Goal: Information Seeking & Learning: Learn about a topic

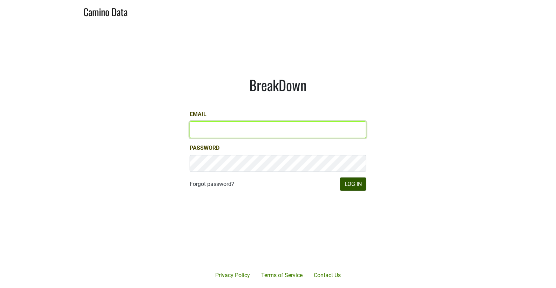
type input "matt@dumol.com"
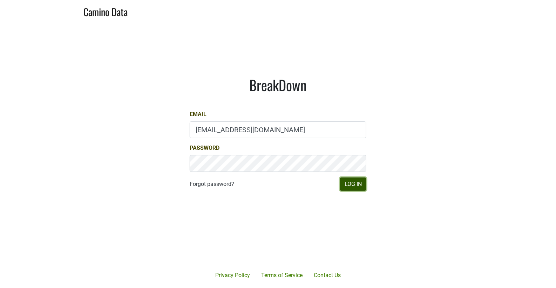
click at [355, 186] on button "Log In" at bounding box center [353, 183] width 26 height 13
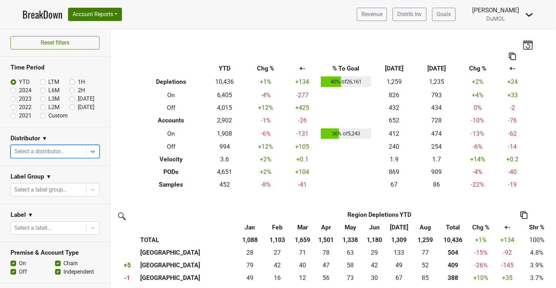
scroll to position [55, 0]
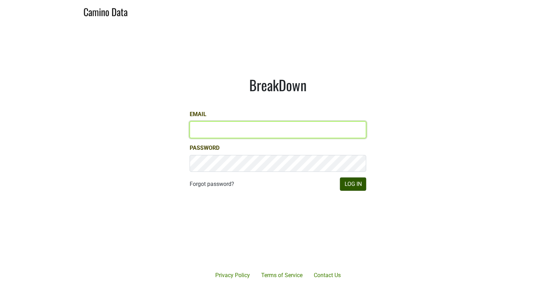
type input "[EMAIL_ADDRESS][DOMAIN_NAME]"
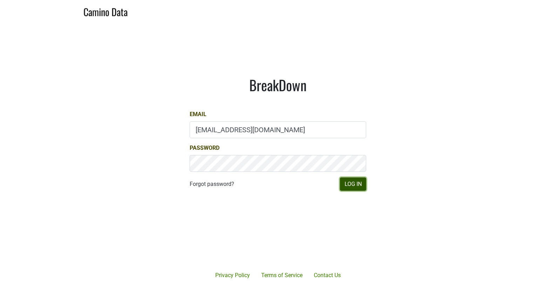
click at [351, 186] on button "Log In" at bounding box center [353, 183] width 26 height 13
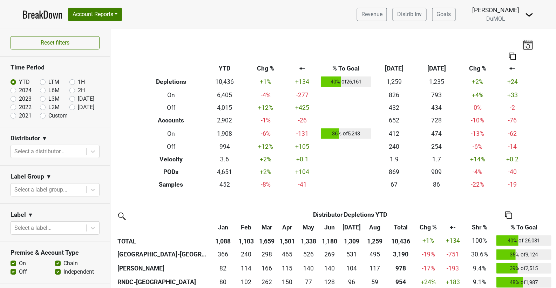
click at [246, 71] on th "Chg %" at bounding box center [266, 68] width 40 height 13
click at [50, 150] on div at bounding box center [48, 152] width 68 height 10
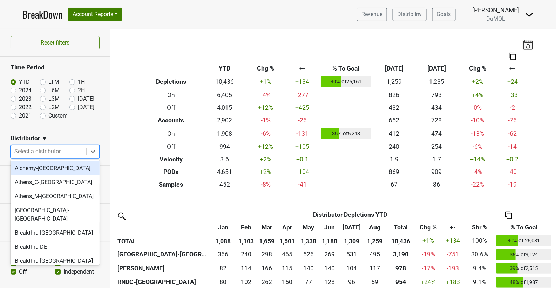
click at [50, 150] on div at bounding box center [48, 152] width 68 height 10
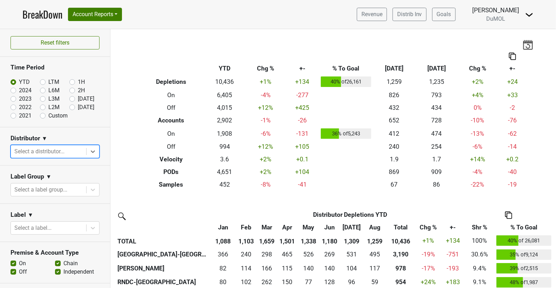
click at [156, 42] on div "Breakdown Type YTD Chg % +- % To Goal Aug ‘25 Aug ‘24 Chg % +- Depletions 10,43…" at bounding box center [334, 110] width 400 height 162
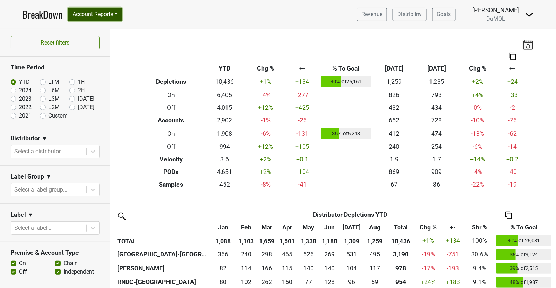
click at [119, 12] on button "Account Reports" at bounding box center [95, 14] width 54 height 13
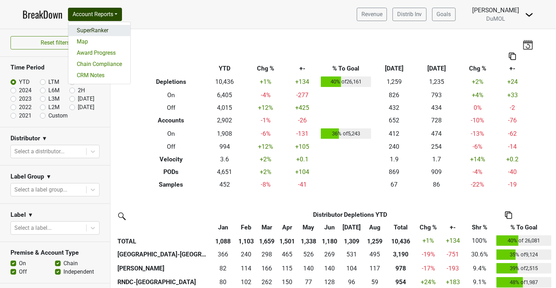
click at [114, 29] on link "SuperRanker" at bounding box center [99, 30] width 62 height 11
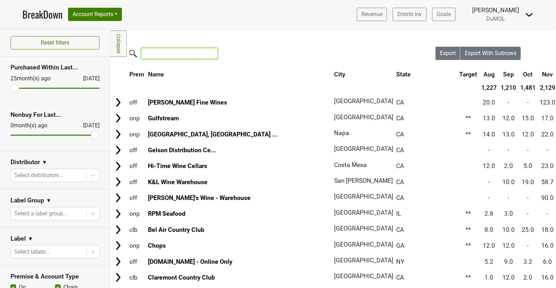
click at [210, 57] on input "search" at bounding box center [179, 53] width 76 height 11
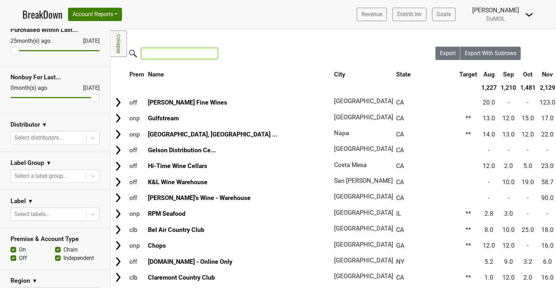
scroll to position [43, 0]
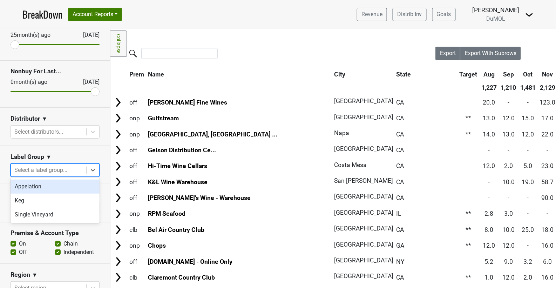
click at [70, 167] on div at bounding box center [48, 170] width 68 height 10
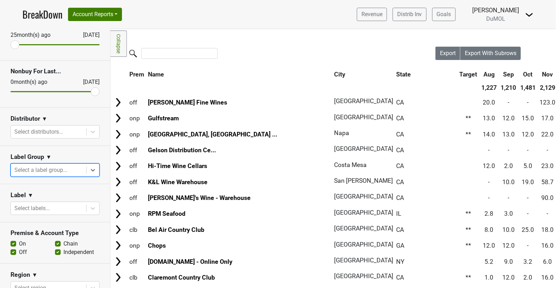
click at [70, 166] on div at bounding box center [48, 170] width 68 height 10
click at [49, 206] on div at bounding box center [48, 208] width 68 height 10
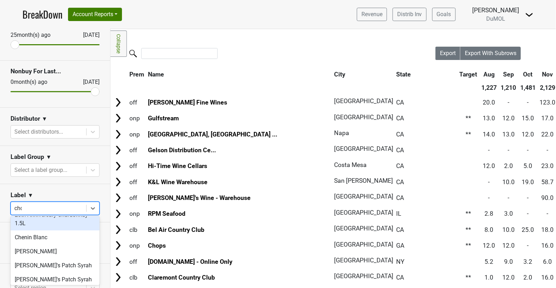
scroll to position [0, 0]
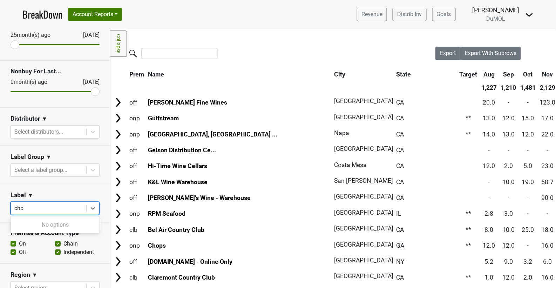
type input "ch"
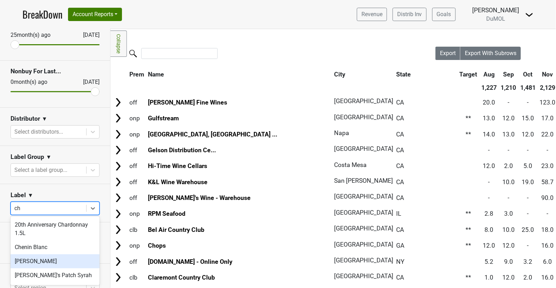
click at [43, 262] on div "[PERSON_NAME]" at bounding box center [55, 261] width 89 height 14
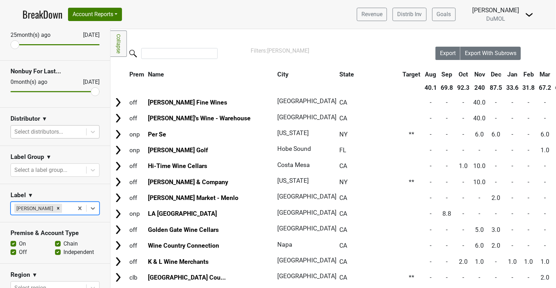
click at [73, 128] on div at bounding box center [48, 132] width 68 height 10
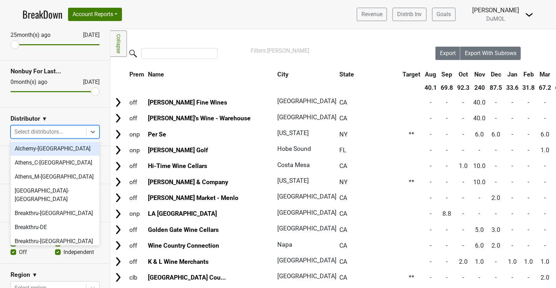
click at [73, 128] on div at bounding box center [48, 132] width 68 height 10
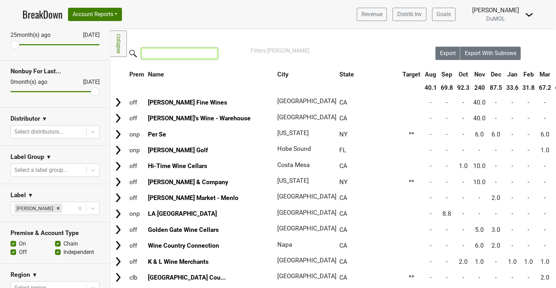
click at [200, 49] on input "search" at bounding box center [179, 53] width 76 height 11
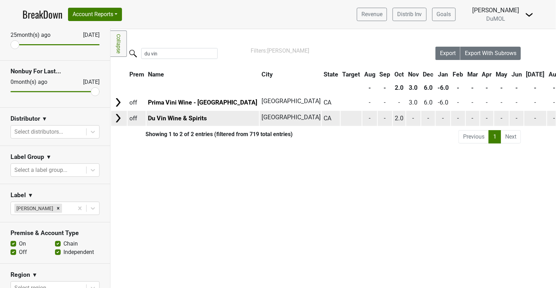
click at [122, 119] on img at bounding box center [118, 118] width 11 height 11
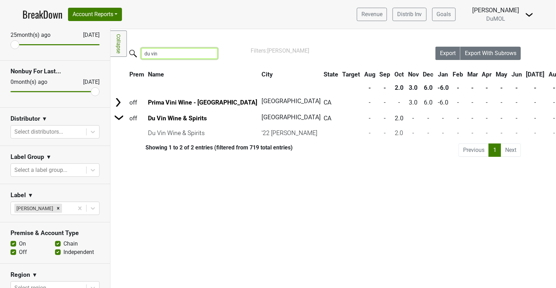
click at [181, 51] on input "du vin" at bounding box center [179, 53] width 76 height 11
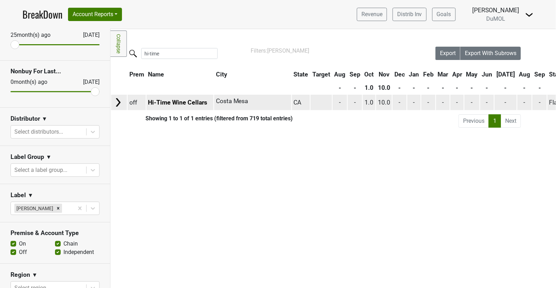
click at [118, 101] on img at bounding box center [118, 102] width 11 height 11
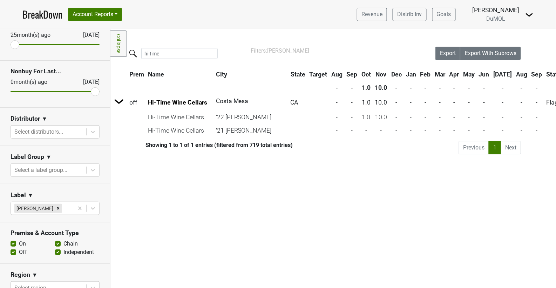
click at [169, 52] on input "hi-time" at bounding box center [179, 53] width 76 height 11
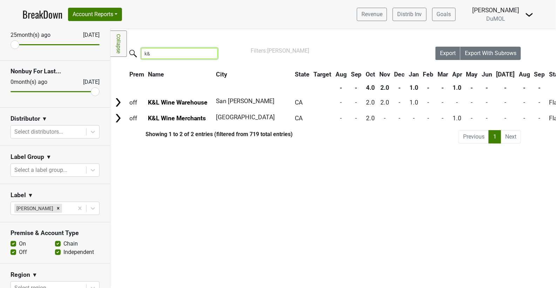
type input "k"
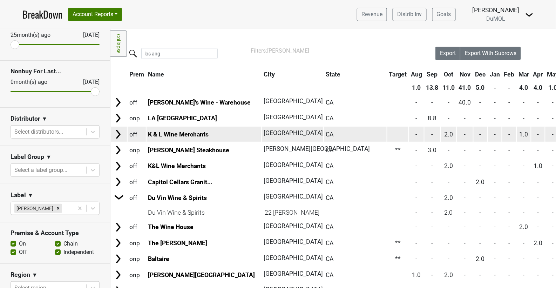
click at [118, 135] on img at bounding box center [118, 134] width 11 height 11
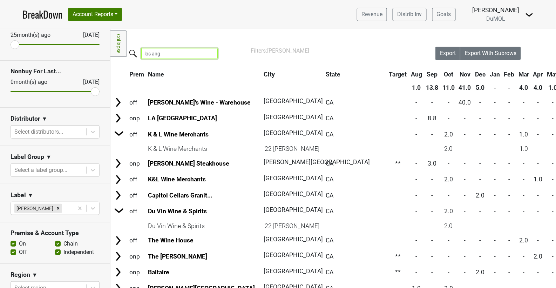
click at [184, 55] on input "los ang" at bounding box center [179, 53] width 76 height 11
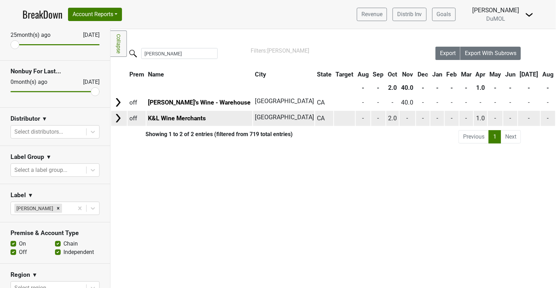
click at [120, 117] on img at bounding box center [118, 118] width 11 height 11
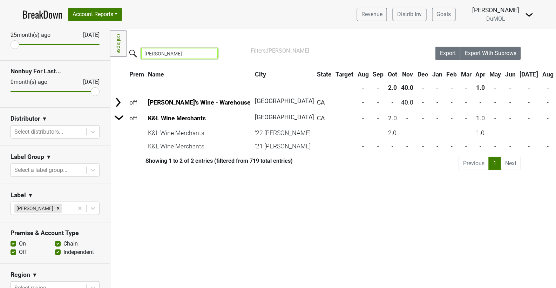
click at [160, 52] on input "culver" at bounding box center [179, 53] width 76 height 11
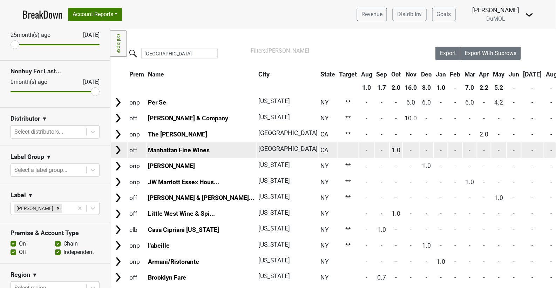
click at [115, 151] on img at bounding box center [118, 150] width 11 height 11
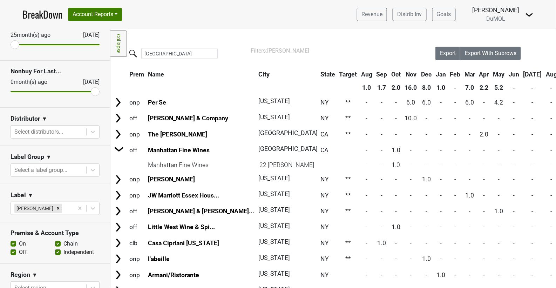
click at [161, 56] on input "manhattan" at bounding box center [179, 53] width 76 height 11
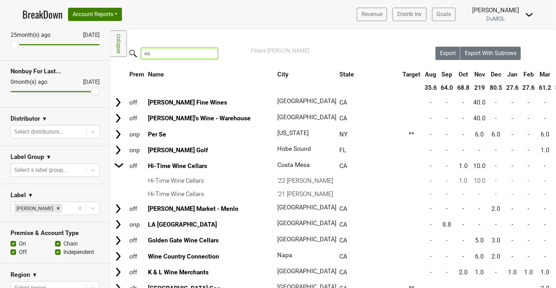
type input "m"
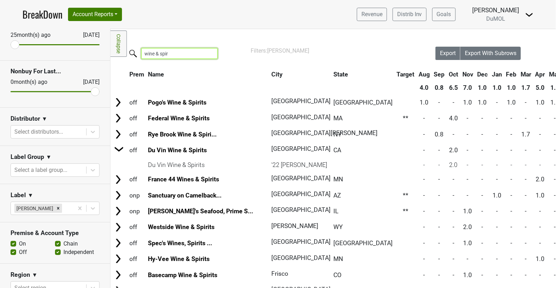
click at [160, 52] on input "wine & spir" at bounding box center [179, 53] width 76 height 11
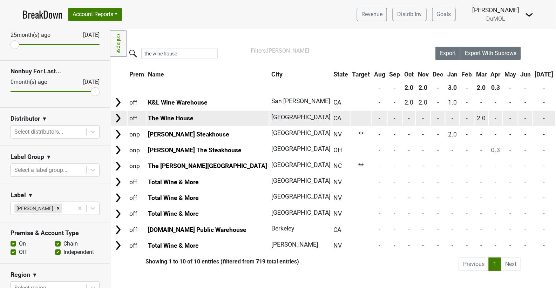
click at [118, 118] on img at bounding box center [118, 118] width 11 height 11
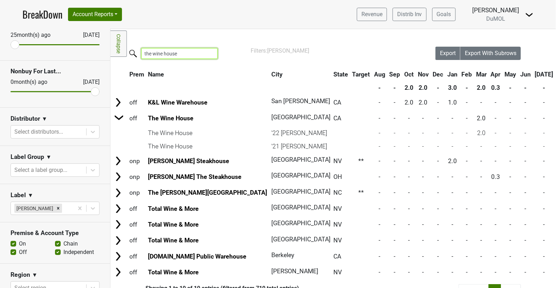
click at [172, 51] on input "the wine house" at bounding box center [179, 53] width 76 height 11
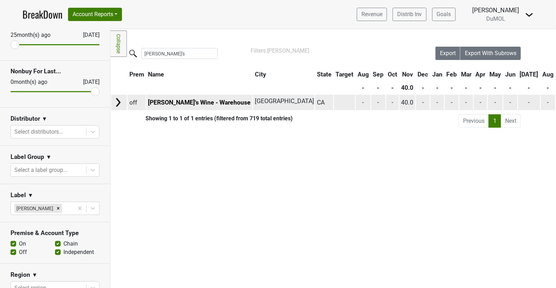
click at [121, 102] on img at bounding box center [118, 102] width 11 height 11
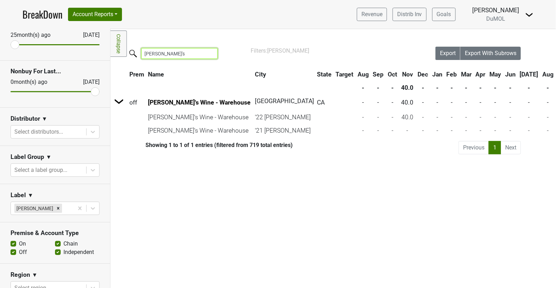
click at [166, 54] on input "[PERSON_NAME]'s" at bounding box center [179, 53] width 76 height 11
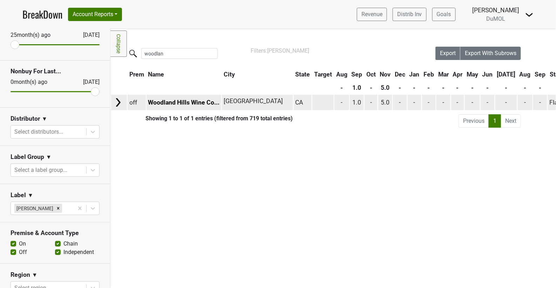
click at [118, 105] on img at bounding box center [118, 102] width 11 height 11
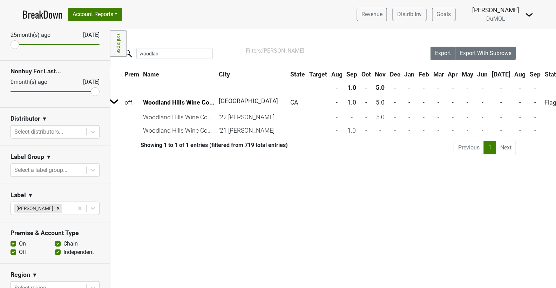
scroll to position [0, 5]
click at [172, 57] on input "woodlan" at bounding box center [175, 53] width 76 height 11
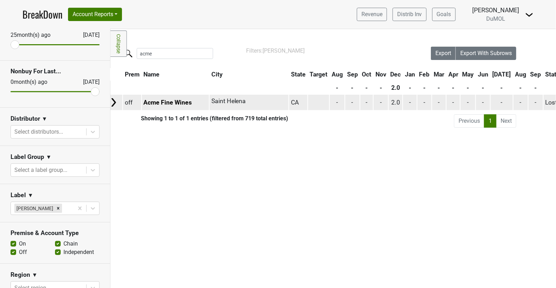
click at [114, 100] on img at bounding box center [113, 102] width 11 height 11
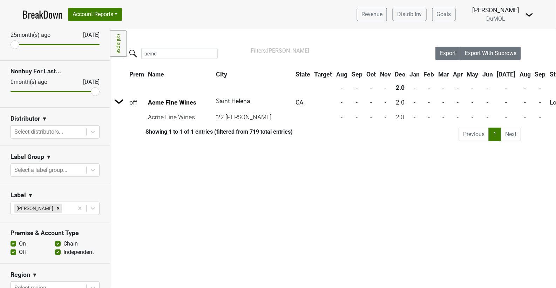
scroll to position [0, 0]
click at [176, 56] on input "acme" at bounding box center [179, 53] width 76 height 11
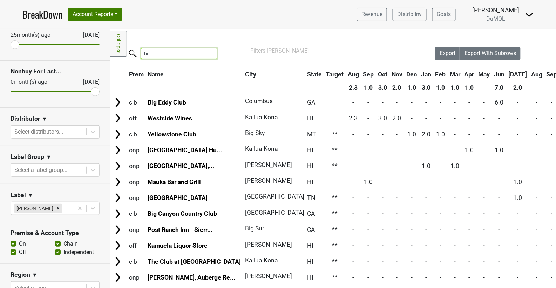
type input "b"
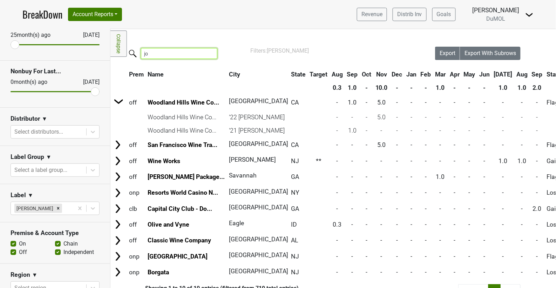
type input "j"
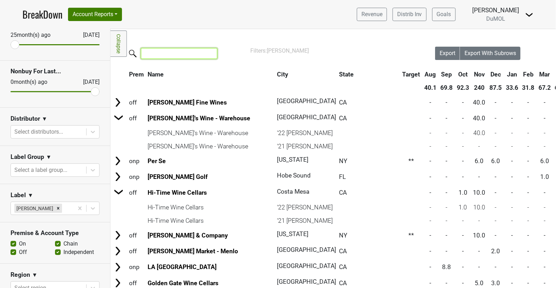
click at [167, 56] on input "search" at bounding box center [179, 53] width 76 height 11
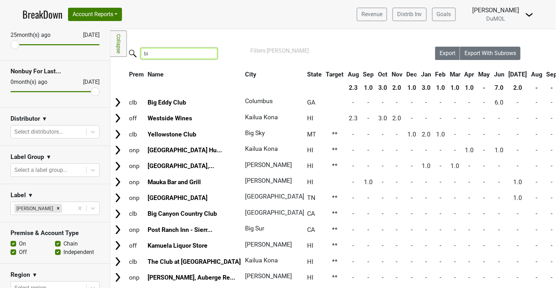
type input "b"
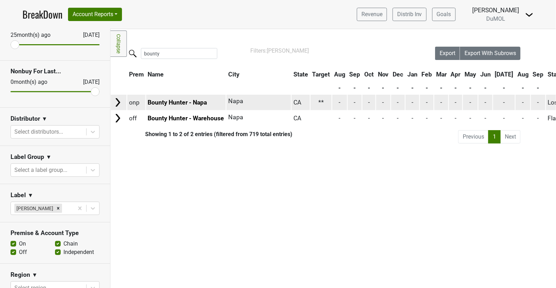
click at [120, 101] on img at bounding box center [118, 102] width 11 height 11
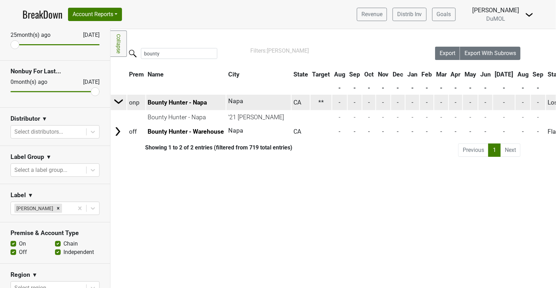
click at [120, 101] on img at bounding box center [119, 101] width 11 height 11
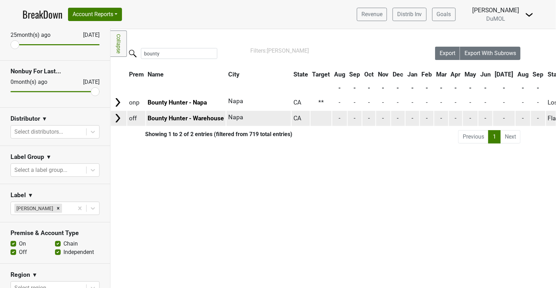
click at [119, 114] on img at bounding box center [118, 118] width 11 height 11
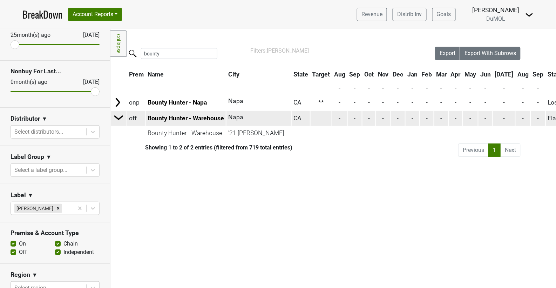
click at [120, 118] on img at bounding box center [119, 117] width 11 height 11
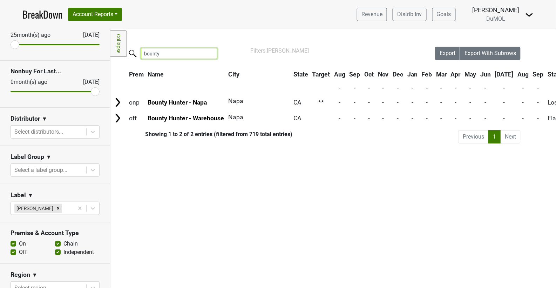
click at [168, 57] on input "bounty" at bounding box center [179, 53] width 76 height 11
type input "0"
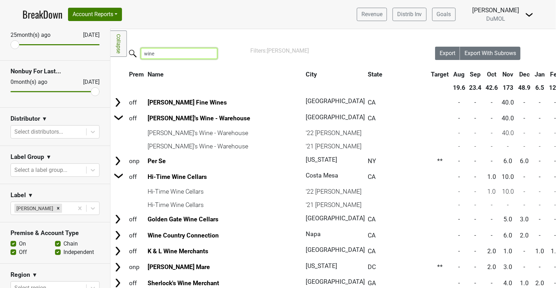
click at [160, 57] on input "wine" at bounding box center [179, 53] width 76 height 11
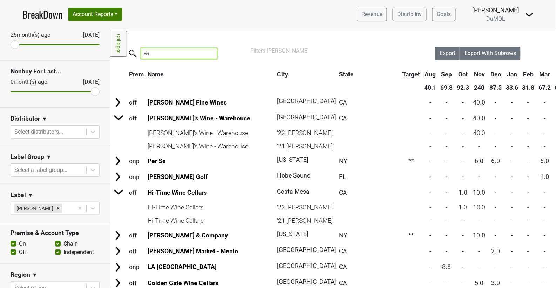
type input "w"
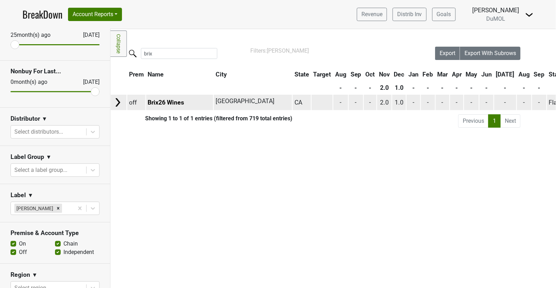
click at [120, 100] on img at bounding box center [118, 102] width 11 height 11
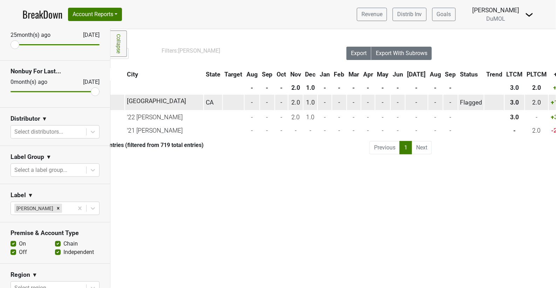
scroll to position [0, 0]
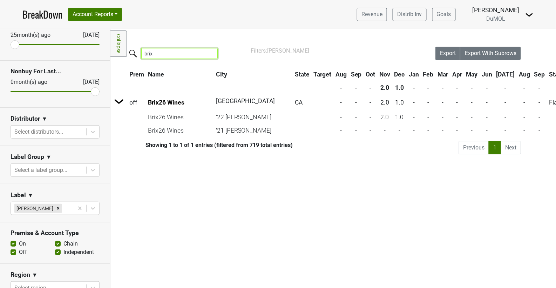
click at [160, 51] on input "brix" at bounding box center [179, 53] width 76 height 11
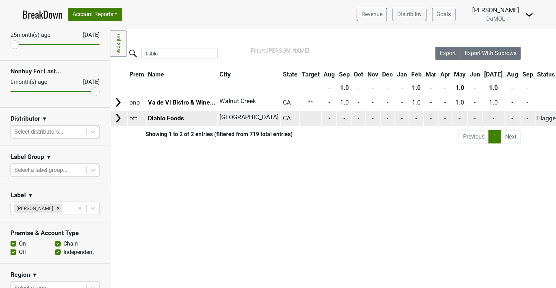
click at [118, 120] on img at bounding box center [118, 118] width 11 height 11
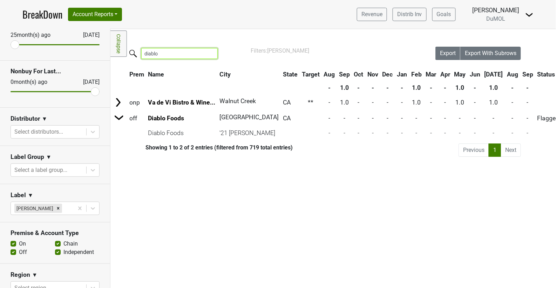
click at [169, 54] on input "diablo" at bounding box center [179, 53] width 76 height 11
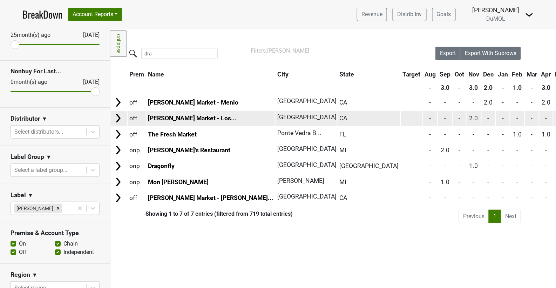
click at [120, 118] on img at bounding box center [118, 118] width 11 height 11
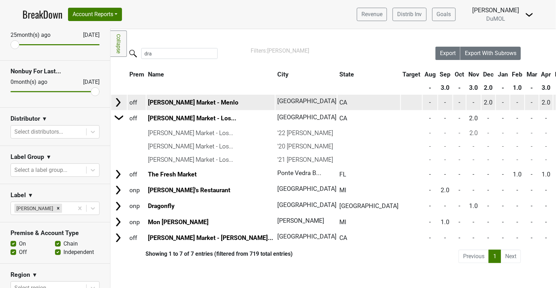
click at [119, 102] on img at bounding box center [118, 102] width 11 height 11
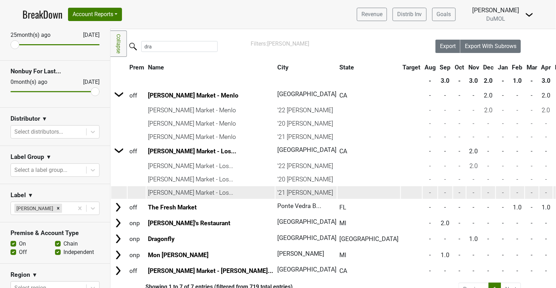
scroll to position [12, 0]
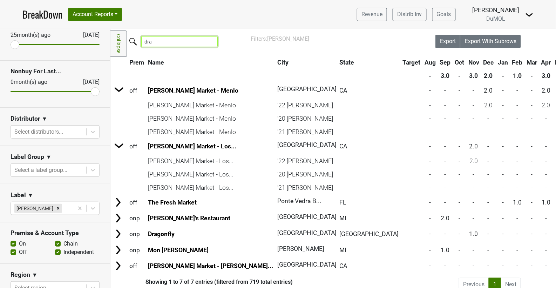
click at [162, 41] on input "dra" at bounding box center [179, 41] width 76 height 11
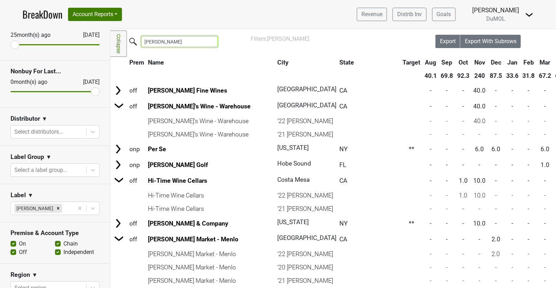
scroll to position [0, 0]
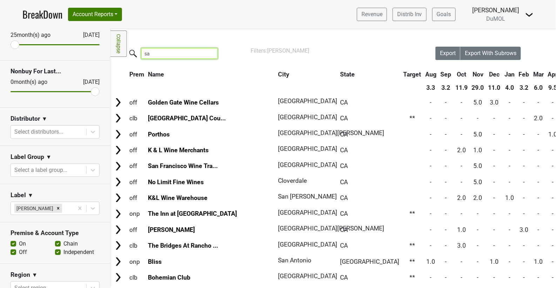
type input "s"
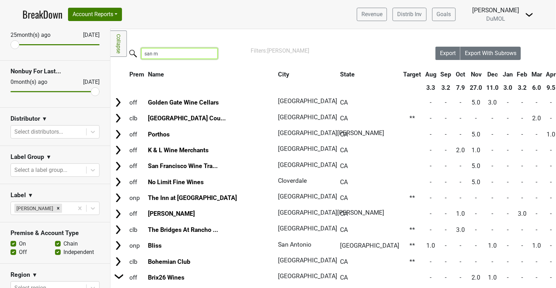
type input "san ma"
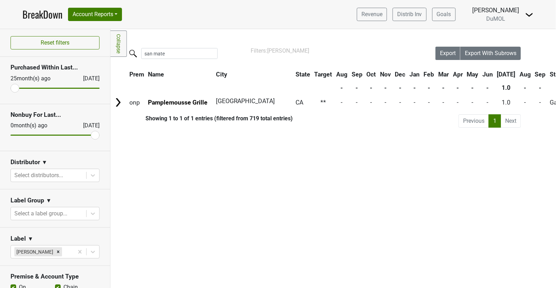
scroll to position [43, 0]
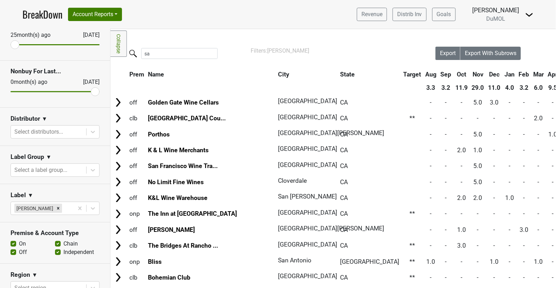
type input "s"
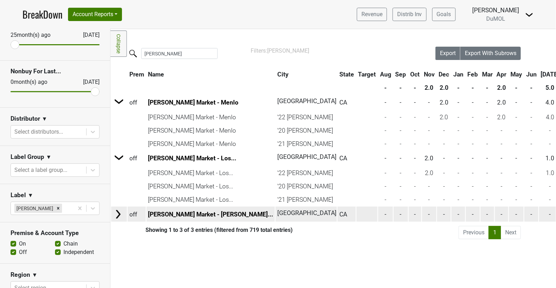
click at [117, 209] on img at bounding box center [118, 214] width 11 height 11
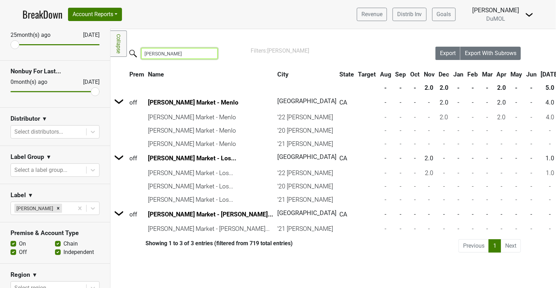
click at [177, 50] on input "[PERSON_NAME]" at bounding box center [179, 53] width 76 height 11
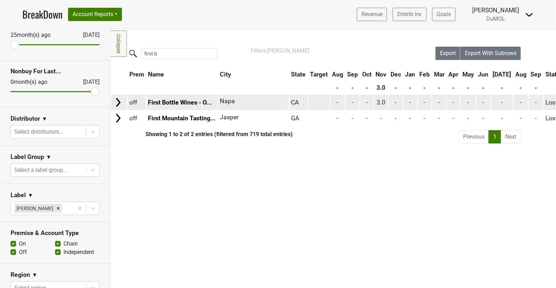
click at [118, 101] on img at bounding box center [118, 102] width 11 height 11
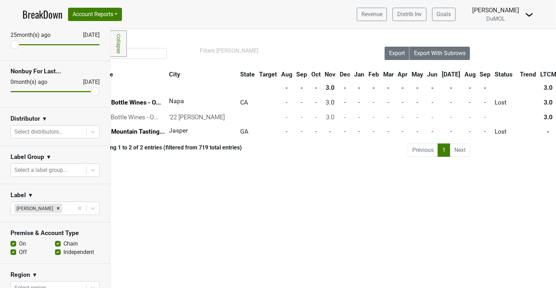
scroll to position [0, 0]
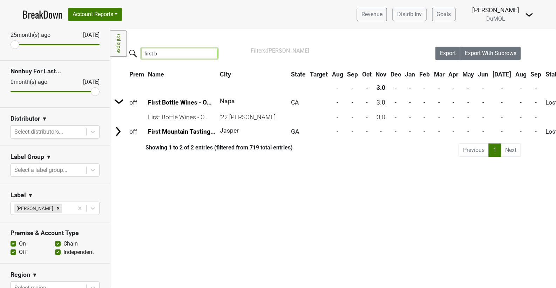
click at [172, 49] on input "first b" at bounding box center [179, 53] width 76 height 11
click at [172, 51] on input "first b" at bounding box center [179, 53] width 76 height 11
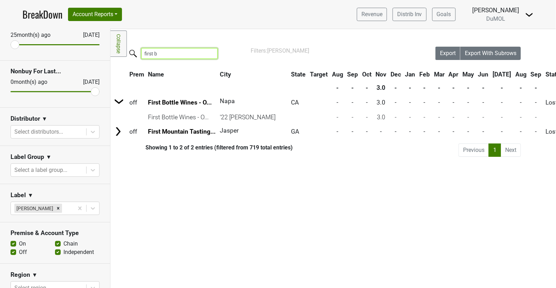
click at [172, 51] on input "first b" at bounding box center [179, 53] width 76 height 11
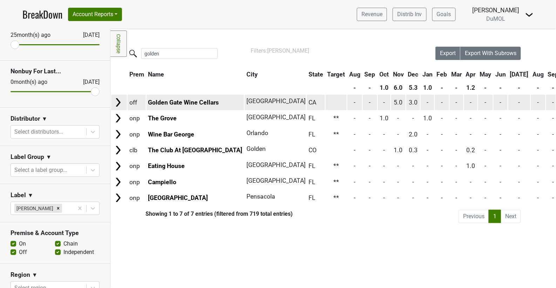
click at [121, 102] on img at bounding box center [118, 102] width 11 height 11
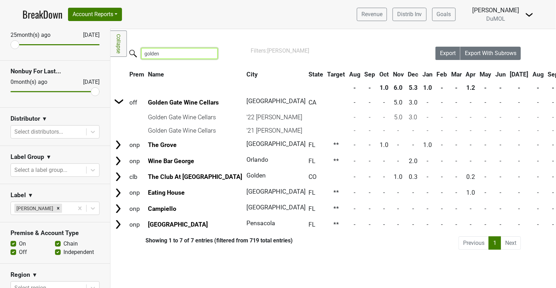
click at [162, 55] on input "golden" at bounding box center [179, 53] width 76 height 11
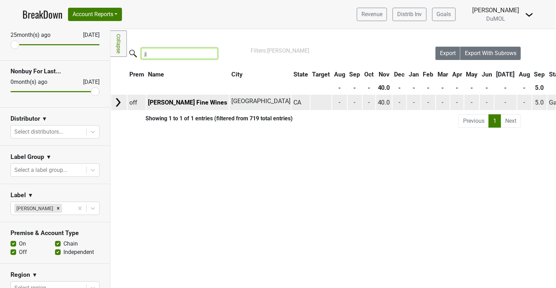
type input "jj"
click at [118, 102] on img at bounding box center [118, 102] width 11 height 11
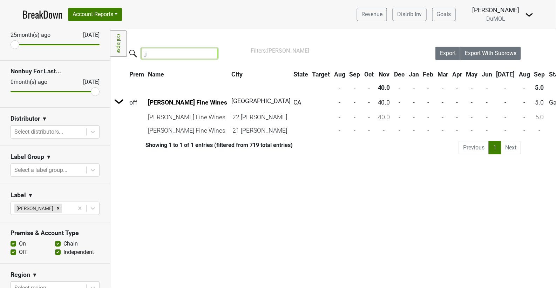
click at [177, 54] on input "jj" at bounding box center [179, 53] width 76 height 11
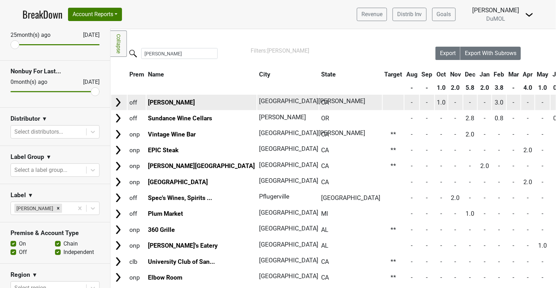
click at [121, 101] on img at bounding box center [118, 102] width 11 height 11
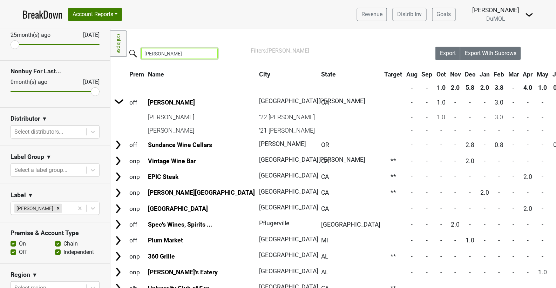
click at [187, 56] on input "jos" at bounding box center [179, 53] width 76 height 11
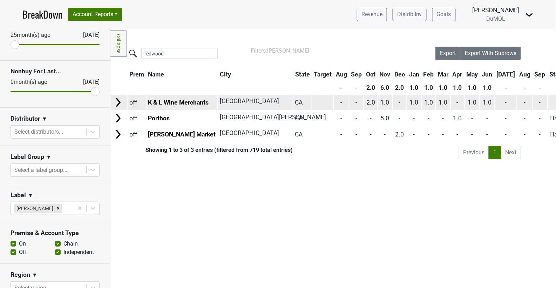
click at [117, 99] on img at bounding box center [118, 102] width 11 height 11
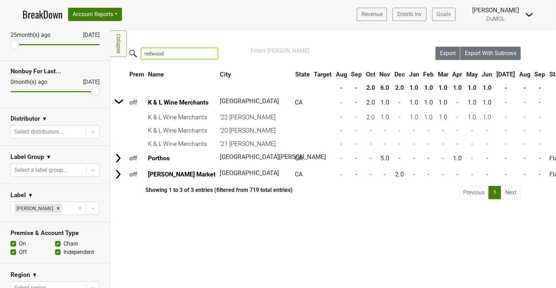
click at [173, 51] on input "redwood" at bounding box center [179, 53] width 76 height 11
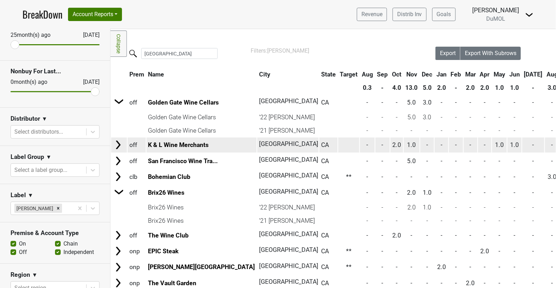
click at [121, 146] on img at bounding box center [118, 145] width 11 height 11
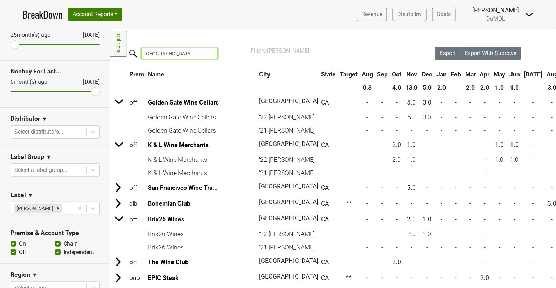
click at [175, 54] on input "san francisco" at bounding box center [179, 53] width 76 height 11
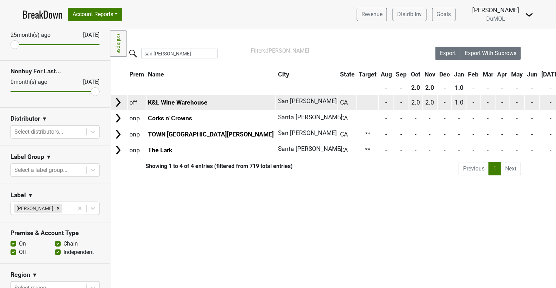
click at [120, 104] on img at bounding box center [118, 102] width 11 height 11
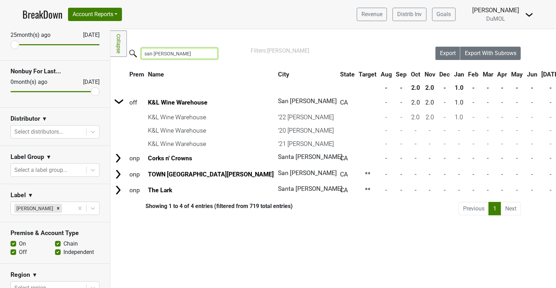
click at [167, 49] on input "san carlos" at bounding box center [179, 53] width 76 height 11
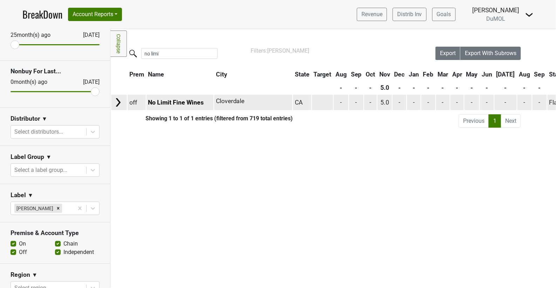
click at [119, 100] on img at bounding box center [118, 102] width 11 height 11
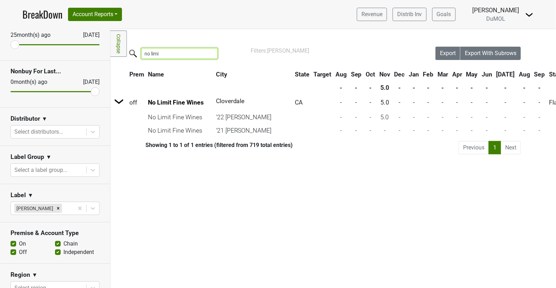
click at [166, 52] on input "no limi" at bounding box center [179, 53] width 76 height 11
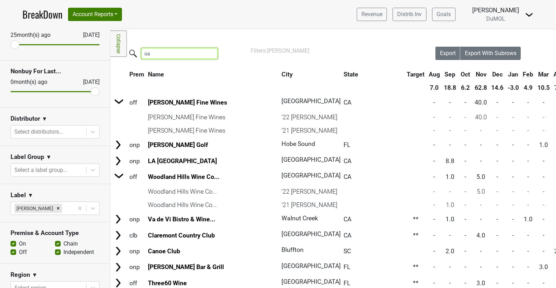
type input "o"
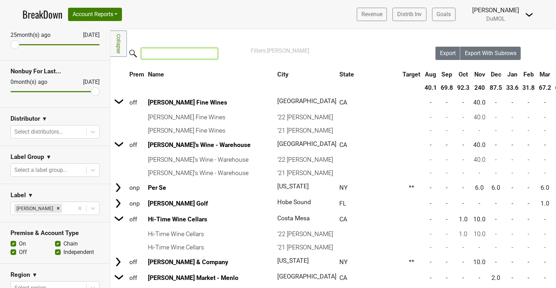
type input "a"
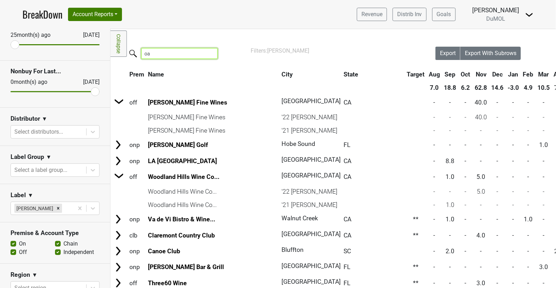
type input "o"
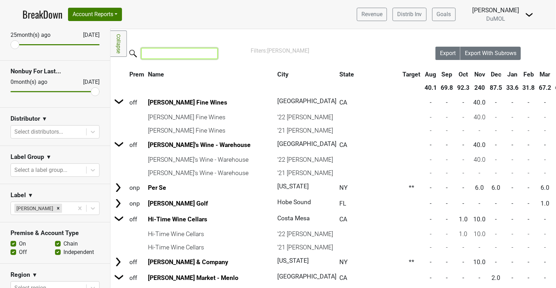
click at [182, 55] on input "search" at bounding box center [179, 53] width 76 height 11
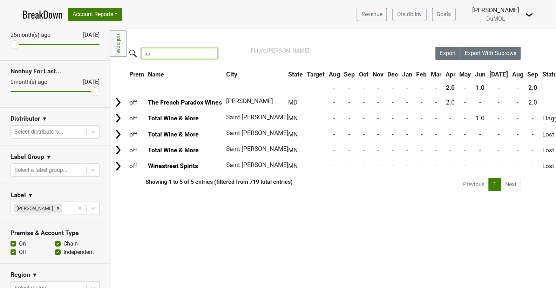
type input "p"
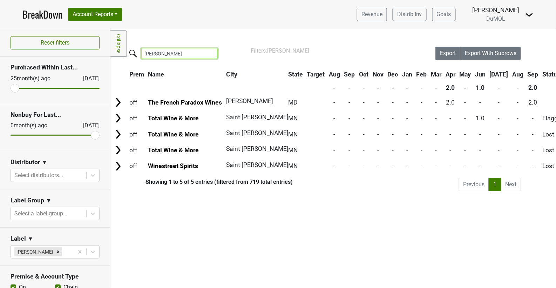
click at [180, 54] on input "paul" at bounding box center [179, 53] width 76 height 11
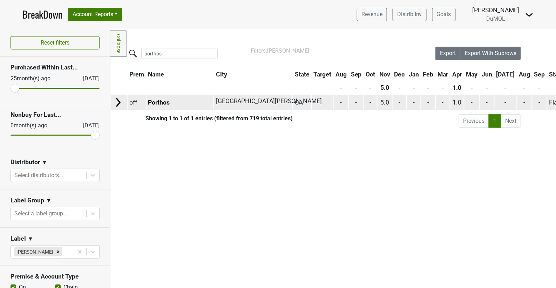
click at [121, 103] on img at bounding box center [118, 102] width 11 height 11
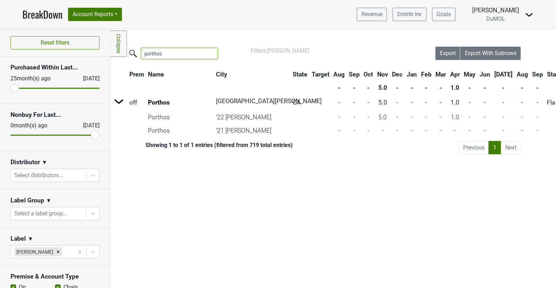
click at [187, 54] on input "porthos" at bounding box center [179, 53] width 76 height 11
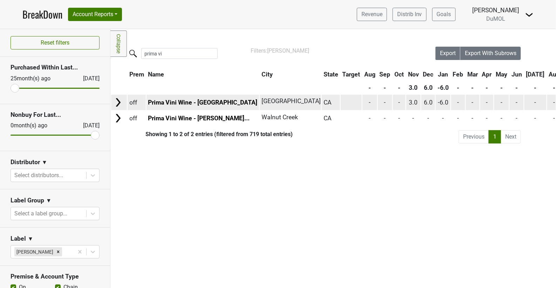
click at [122, 103] on img at bounding box center [118, 102] width 11 height 11
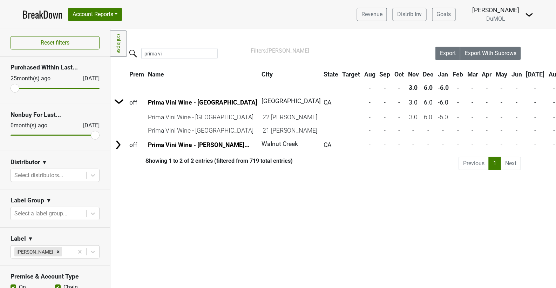
click at [174, 58] on input "prima vi" at bounding box center [179, 53] width 76 height 11
click at [174, 57] on input "prima vi" at bounding box center [179, 53] width 76 height 11
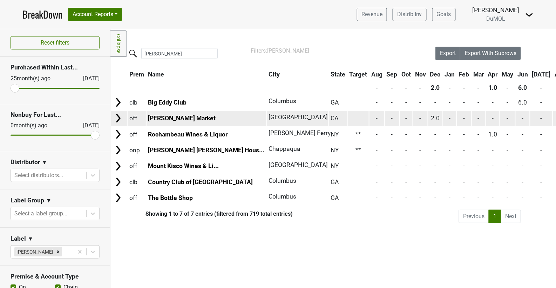
click at [119, 117] on img at bounding box center [118, 118] width 11 height 11
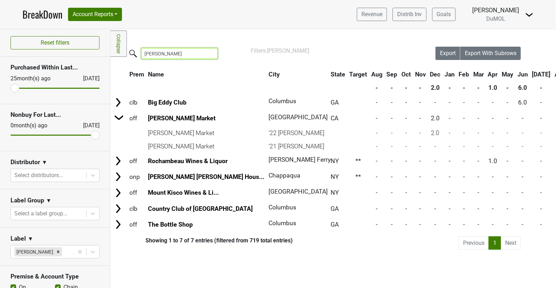
click at [168, 54] on input "roberts" at bounding box center [179, 53] width 76 height 11
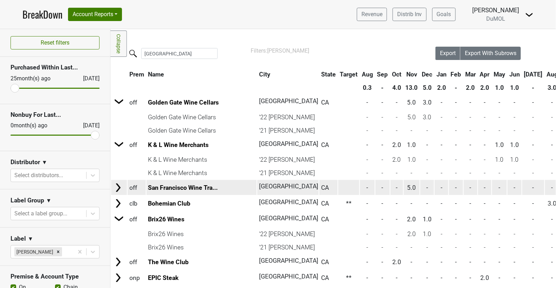
click at [119, 187] on img at bounding box center [118, 187] width 11 height 11
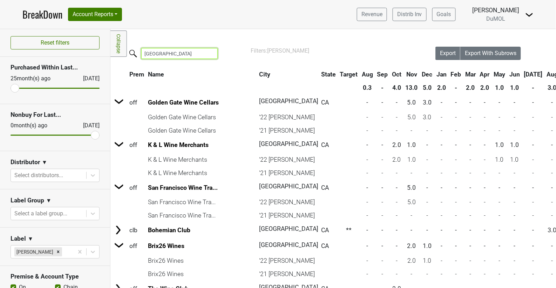
click at [187, 55] on input "san francisco" at bounding box center [179, 53] width 76 height 11
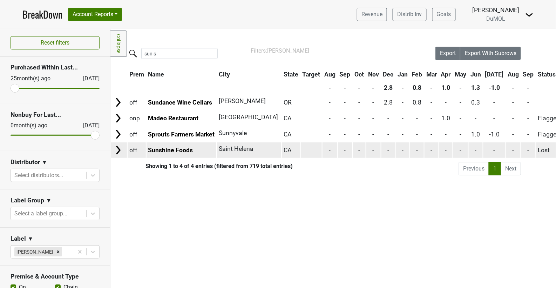
click at [117, 145] on img at bounding box center [118, 150] width 11 height 11
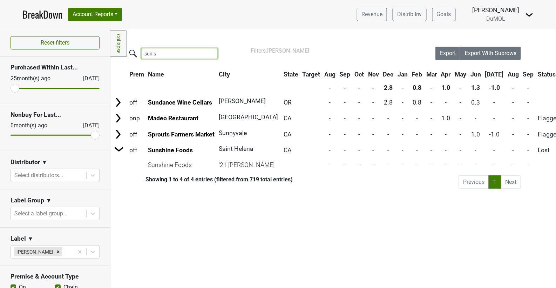
click at [155, 50] on input "sun s" at bounding box center [179, 53] width 76 height 11
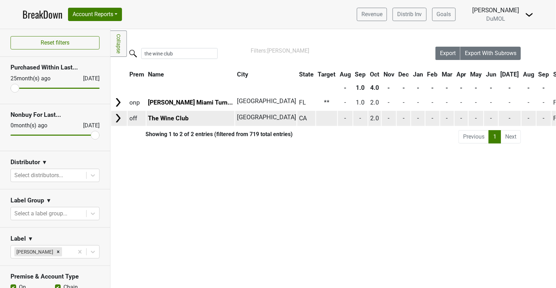
click at [118, 118] on img at bounding box center [118, 118] width 11 height 11
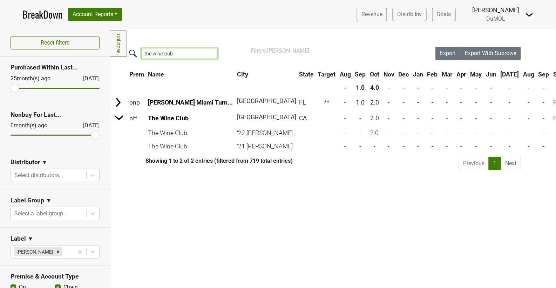
click at [180, 54] on input "the wine club" at bounding box center [179, 53] width 76 height 11
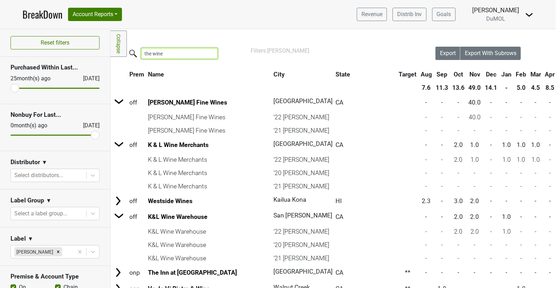
click at [168, 49] on input "the wine" at bounding box center [179, 53] width 76 height 11
click at [168, 52] on input "the wine" at bounding box center [179, 53] width 76 height 11
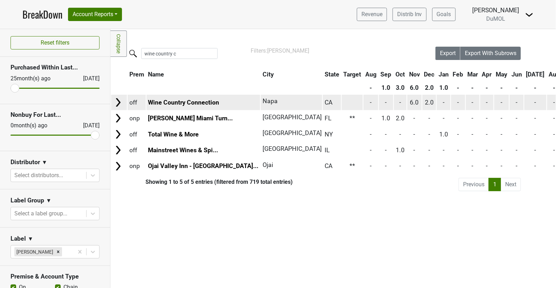
click at [116, 103] on img at bounding box center [118, 102] width 11 height 11
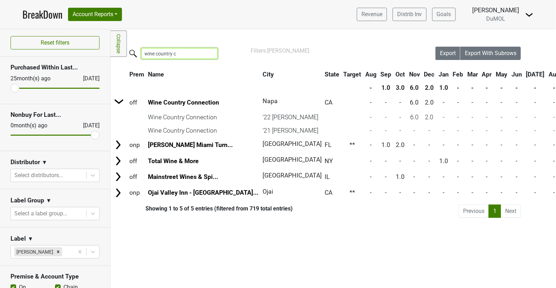
click at [186, 51] on input "wine country c" at bounding box center [179, 53] width 76 height 11
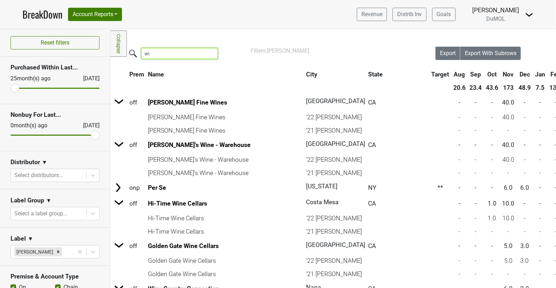
type input "w"
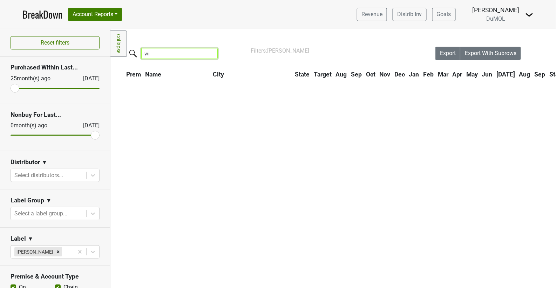
type input "w"
type input "wine spectru"
click img
click at [59, 249] on icon "Remove Chloe Chardonnay" at bounding box center [58, 251] width 5 height 5
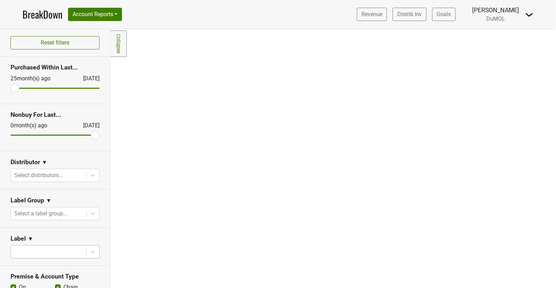
click at [89, 249] on div "Reset filters Purchased Within Last... [DATE] [DATE] Nonbuy For Last... [DATE] …" at bounding box center [55, 158] width 110 height 259
click at [89, 249] on body "BreakDown Account Reports SuperRanker Map Award Progress Chain Compliance CRM N…" at bounding box center [278, 144] width 556 height 288
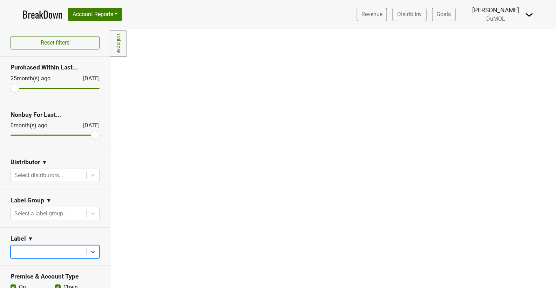
scroll to position [111, 0]
click div "Estate Chardonnay"
click input "search"
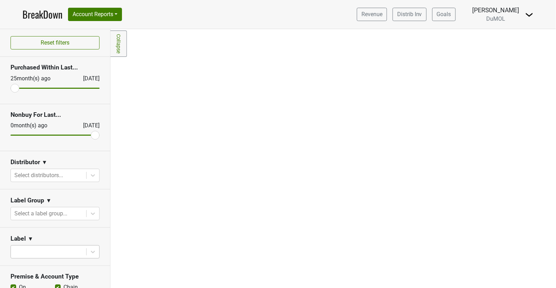
type input "d"
type input "t"
click input "hi-[PERSON_NAME]"
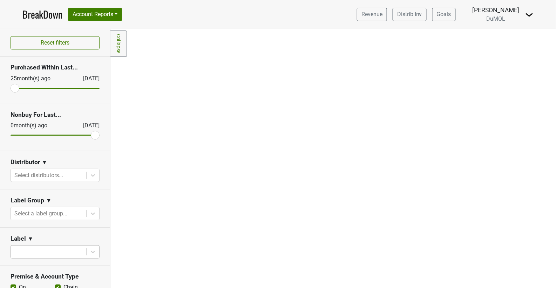
type input "k&L"
click img
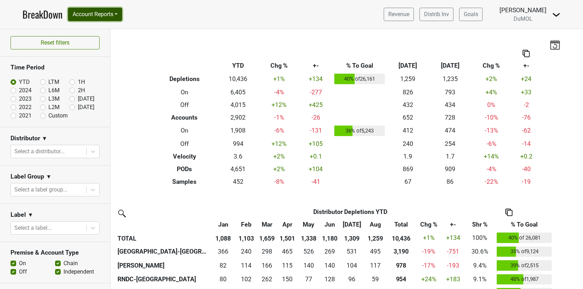
click at [112, 19] on button "Account Reports" at bounding box center [95, 14] width 54 height 13
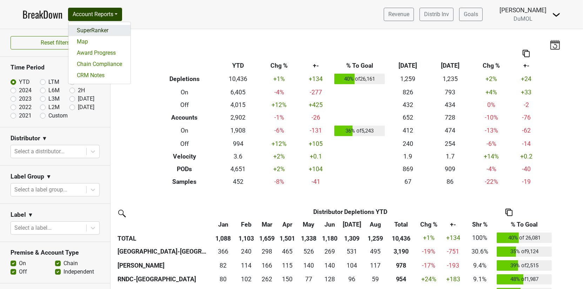
click at [108, 32] on link "SuperRanker" at bounding box center [99, 30] width 62 height 11
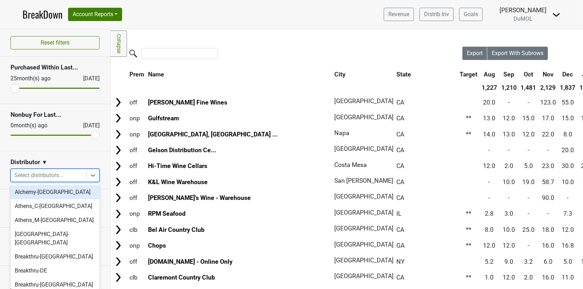
click at [69, 173] on div at bounding box center [48, 175] width 68 height 10
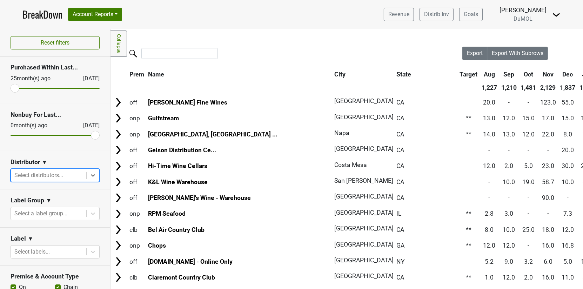
click at [69, 173] on div at bounding box center [48, 175] width 68 height 10
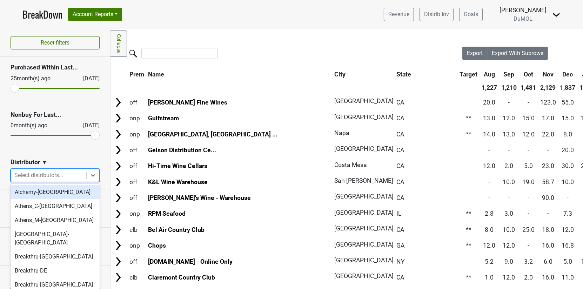
click at [69, 173] on div at bounding box center [48, 175] width 68 height 10
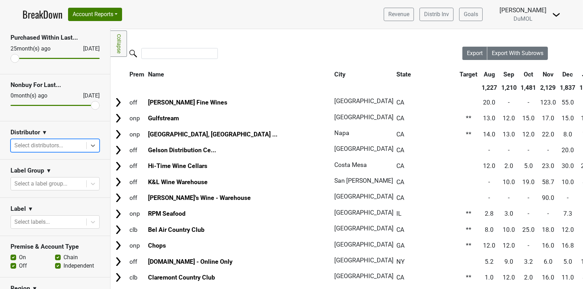
scroll to position [33, 0]
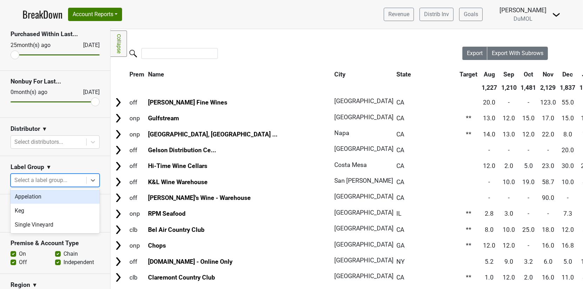
click at [66, 176] on div at bounding box center [48, 180] width 68 height 10
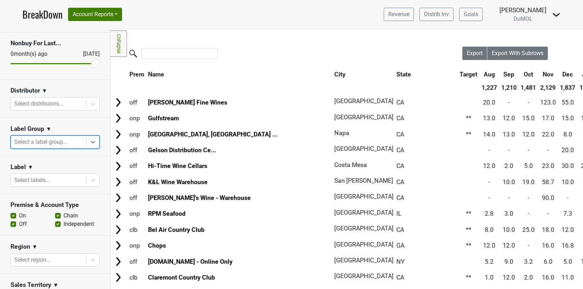
scroll to position [89, 0]
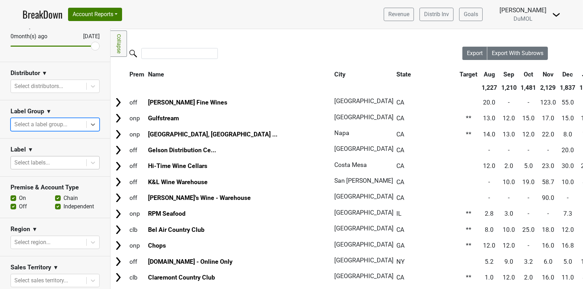
click at [65, 166] on div "Select labels..." at bounding box center [48, 162] width 75 height 13
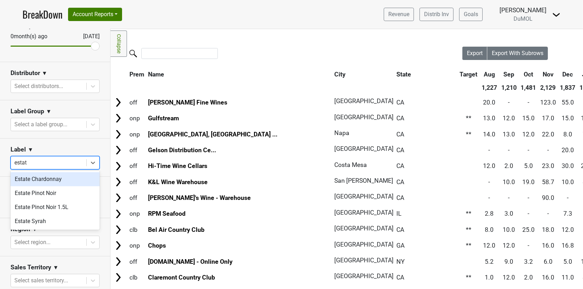
type input "estate"
click at [53, 182] on div "Estate Chardonnay" at bounding box center [55, 179] width 89 height 14
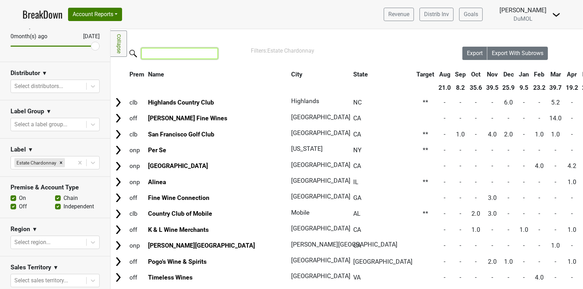
click at [158, 56] on input "search" at bounding box center [179, 53] width 76 height 11
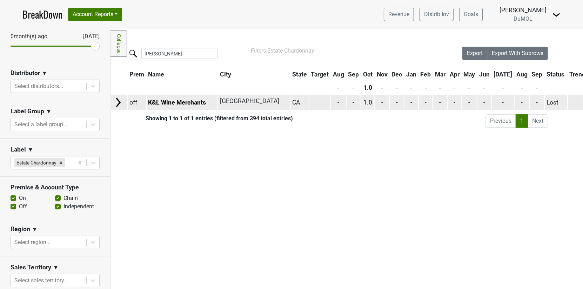
click at [121, 101] on img at bounding box center [118, 102] width 11 height 11
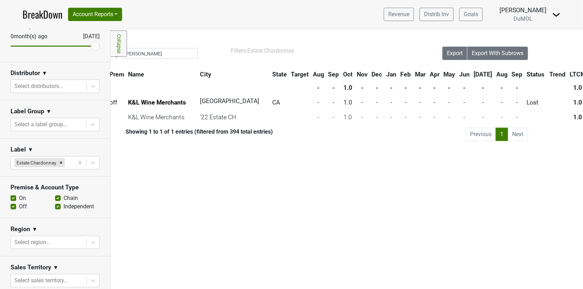
scroll to position [0, 0]
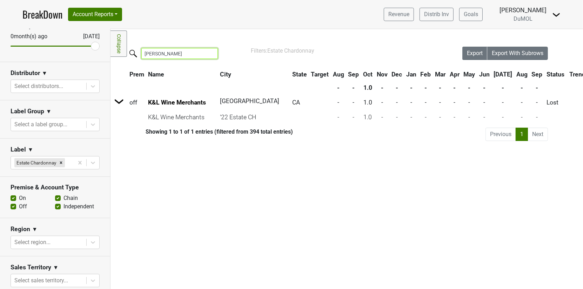
click at [168, 52] on input "[PERSON_NAME]" at bounding box center [179, 53] width 76 height 11
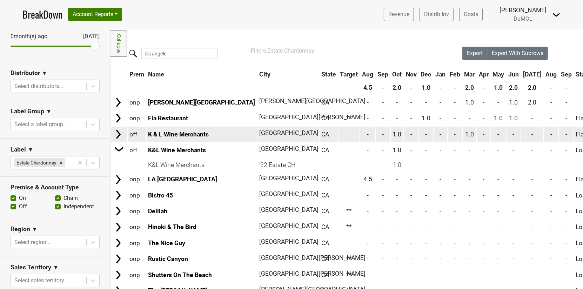
click at [120, 134] on img at bounding box center [118, 134] width 11 height 11
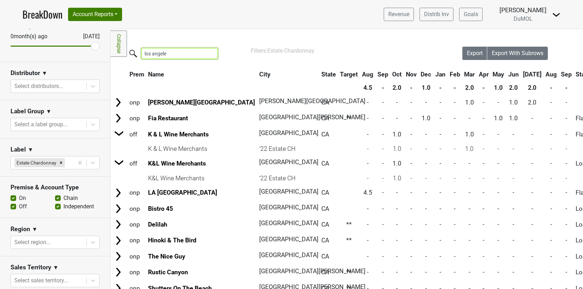
click at [177, 49] on input "los angele" at bounding box center [179, 53] width 76 height 11
click at [177, 51] on input "los angele" at bounding box center [179, 53] width 76 height 11
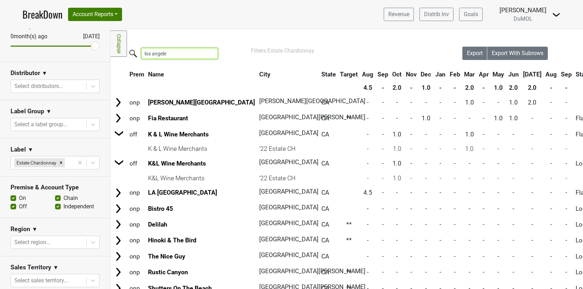
click at [177, 51] on input "los angele" at bounding box center [179, 53] width 76 height 11
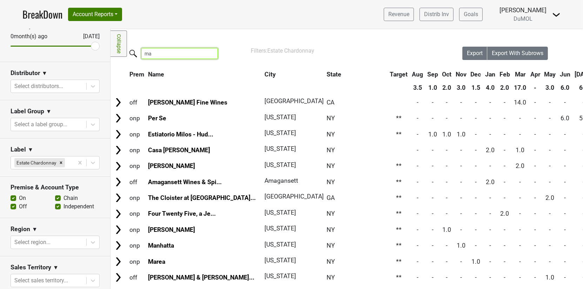
type input "m"
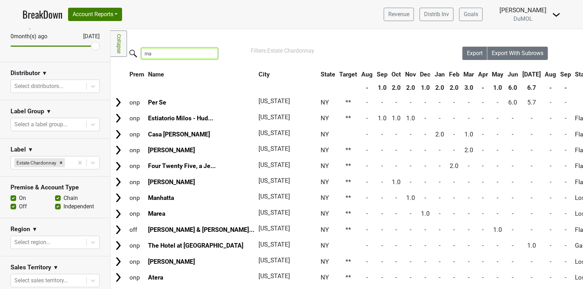
type input "m"
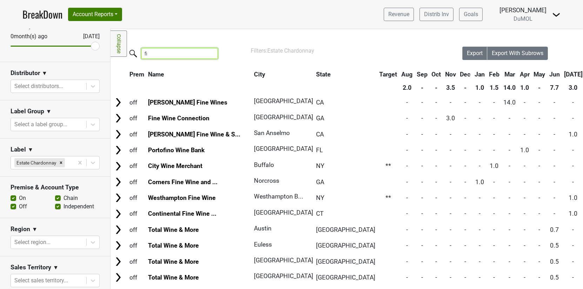
type input "f"
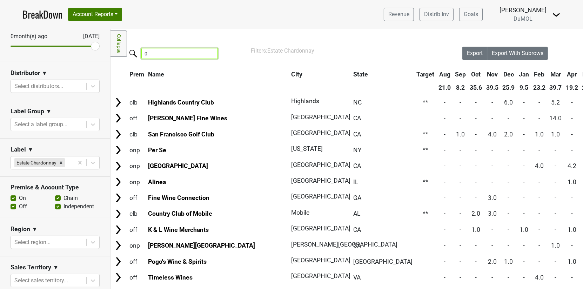
click at [153, 53] on input "0" at bounding box center [179, 53] width 76 height 11
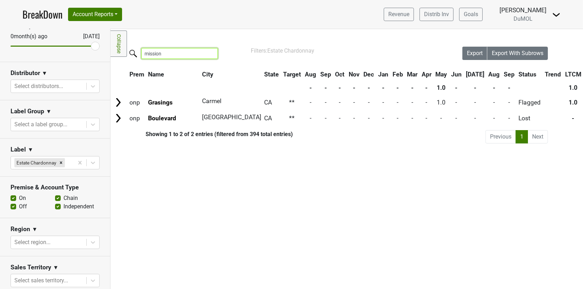
click at [187, 53] on input "mission" at bounding box center [179, 53] width 76 height 11
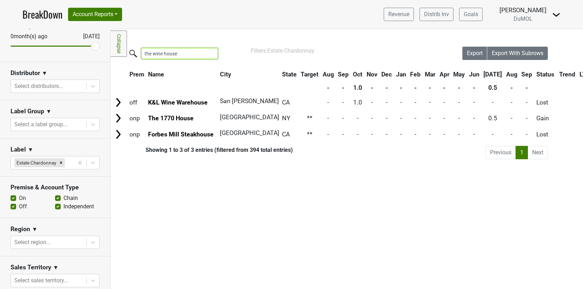
click at [188, 53] on input "the wine house" at bounding box center [179, 53] width 76 height 11
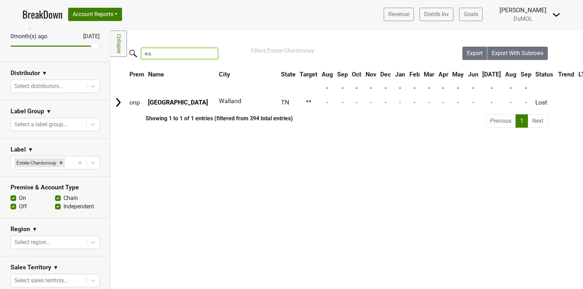
type input "w"
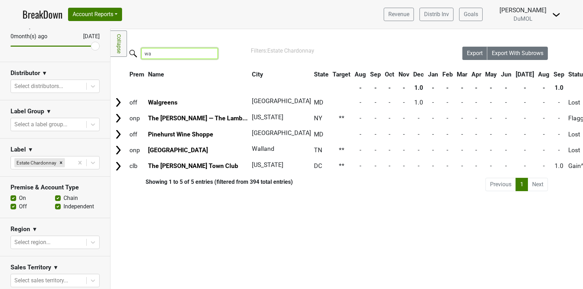
type input "w"
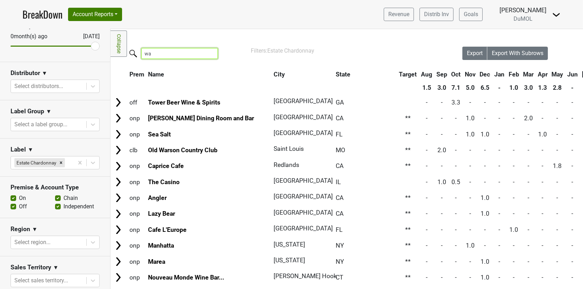
type input "w"
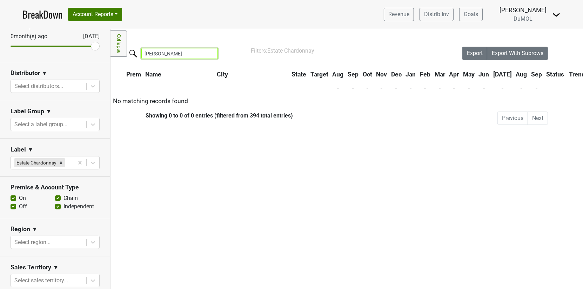
click at [160, 56] on input "[PERSON_NAME]" at bounding box center [179, 53] width 76 height 11
type input "woodlan"
click at [62, 161] on icon "Remove Estate Chardonnay" at bounding box center [61, 162] width 2 height 2
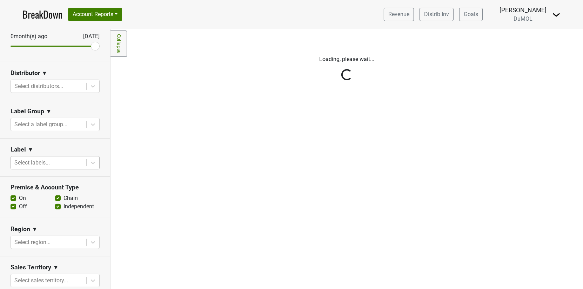
click at [53, 161] on div "Reset filters Purchased Within Last... [DATE] [DATE] Nonbuy For Last... [DATE] …" at bounding box center [55, 159] width 110 height 260
click at [53, 161] on div at bounding box center [48, 163] width 68 height 10
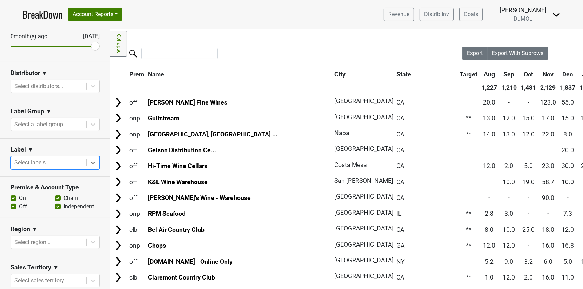
click at [53, 161] on div at bounding box center [48, 163] width 68 height 10
type input "isobel"
click at [54, 179] on div "[PERSON_NAME] Chardonnay" at bounding box center [55, 179] width 89 height 14
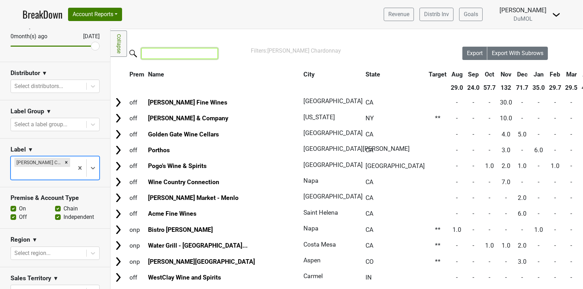
click at [191, 51] on input "search" at bounding box center [179, 53] width 76 height 11
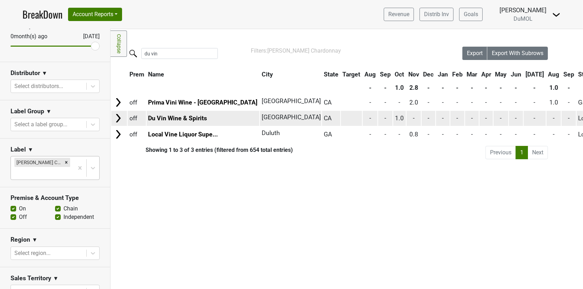
click at [119, 119] on img at bounding box center [118, 118] width 11 height 11
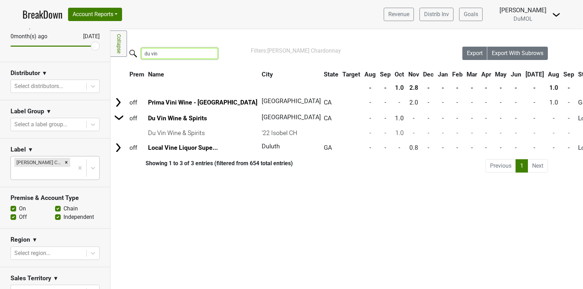
click at [163, 51] on input "du vin" at bounding box center [179, 53] width 76 height 11
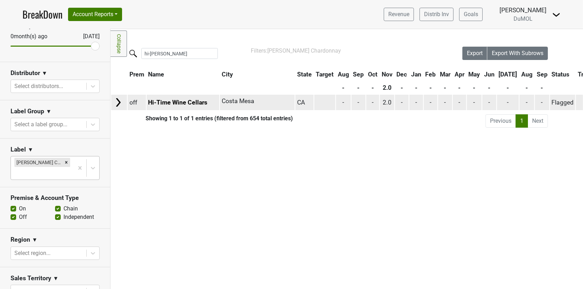
click at [114, 101] on img at bounding box center [118, 102] width 11 height 11
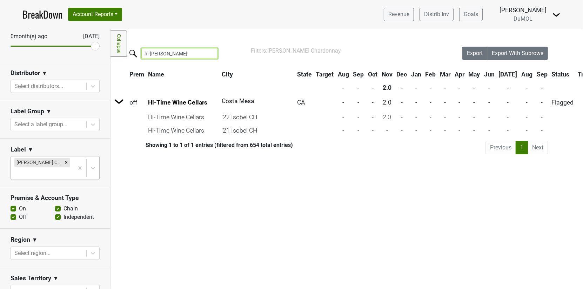
click at [173, 53] on input "hi-tim" at bounding box center [179, 53] width 76 height 11
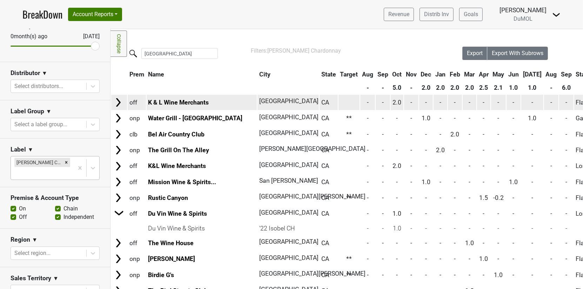
click at [116, 103] on img at bounding box center [118, 102] width 11 height 11
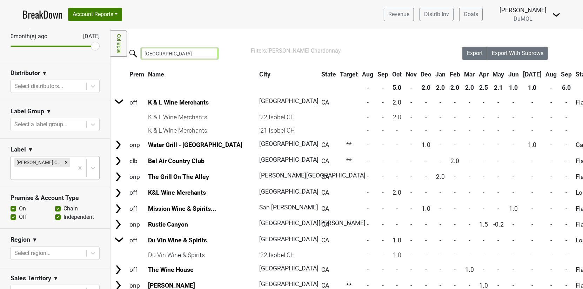
click at [162, 50] on input "los angeles" at bounding box center [179, 53] width 76 height 11
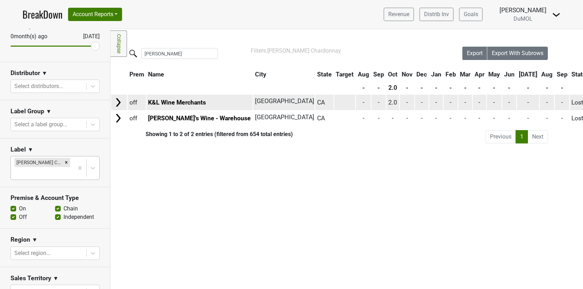
click at [121, 103] on img at bounding box center [118, 102] width 11 height 11
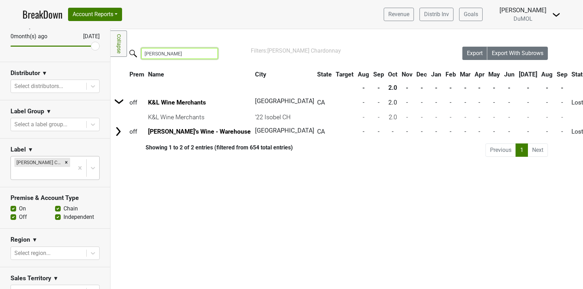
click at [162, 50] on input "culver" at bounding box center [179, 53] width 76 height 11
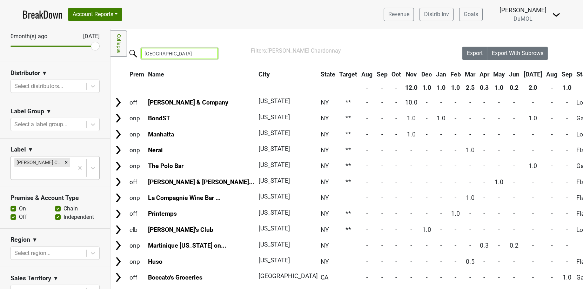
click at [175, 55] on input "manhattan" at bounding box center [179, 53] width 76 height 11
type input "m"
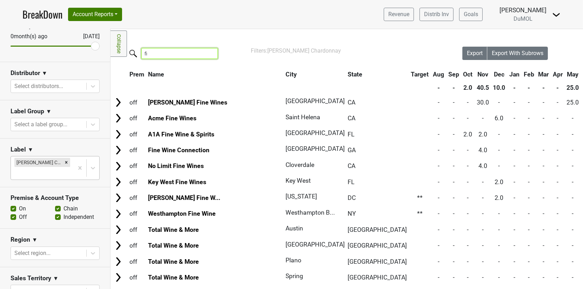
type input "f"
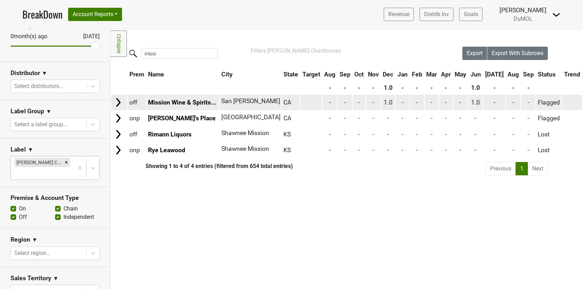
click at [120, 100] on img at bounding box center [118, 102] width 11 height 11
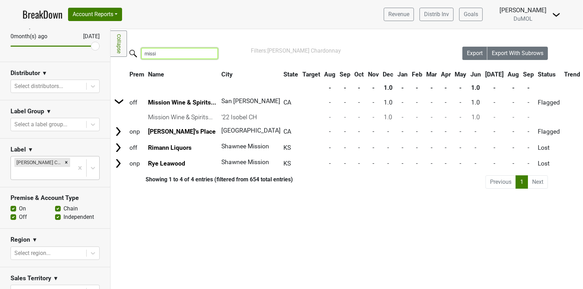
click at [187, 53] on input "missi" at bounding box center [179, 53] width 76 height 11
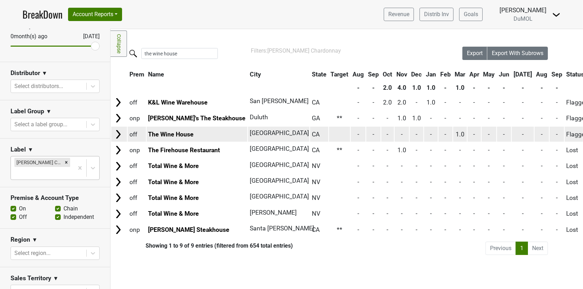
click at [118, 135] on img at bounding box center [118, 134] width 11 height 11
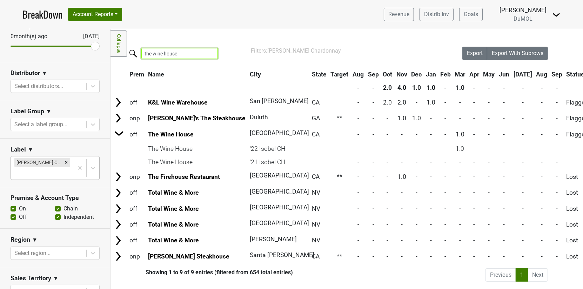
click at [163, 52] on input "the wine house" at bounding box center [179, 53] width 76 height 11
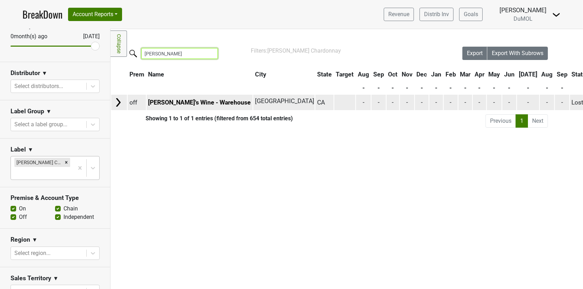
type input "[PERSON_NAME]"
click at [115, 102] on img at bounding box center [118, 102] width 11 height 11
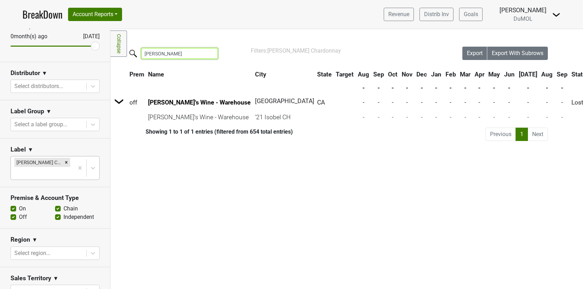
click at [165, 55] on input "[PERSON_NAME]" at bounding box center [179, 53] width 76 height 11
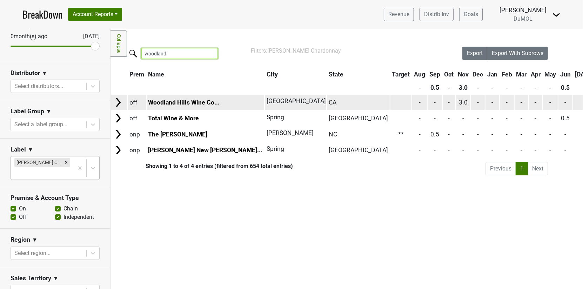
type input "woodland"
click at [119, 106] on img at bounding box center [118, 102] width 11 height 11
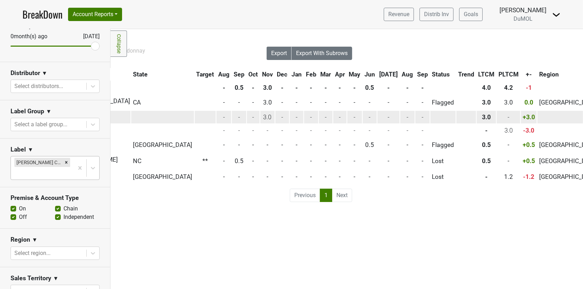
scroll to position [0, 211]
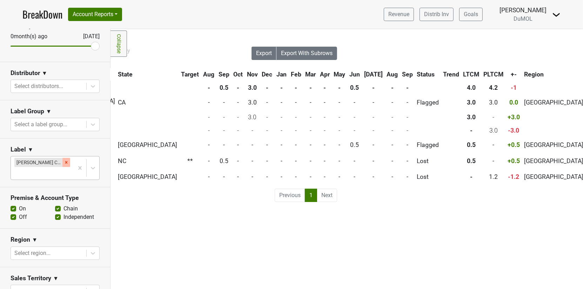
click at [68, 161] on icon "Remove Isobel Heintz Chardonnay" at bounding box center [66, 162] width 5 height 5
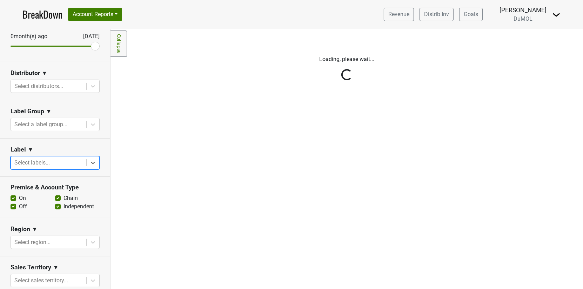
click at [94, 161] on div "Reset filters Purchased Within Last... 25 month(s) ago Sep '25 Nonbuy For Last.…" at bounding box center [55, 159] width 110 height 260
click at [91, 161] on icon at bounding box center [92, 162] width 7 height 7
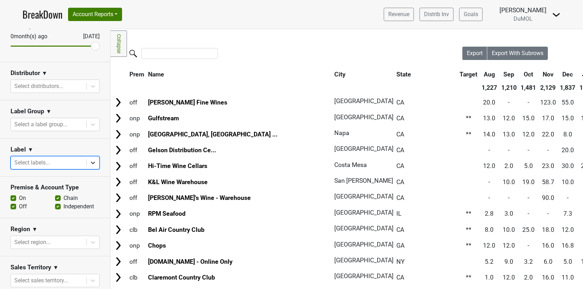
click at [91, 161] on icon at bounding box center [92, 162] width 7 height 7
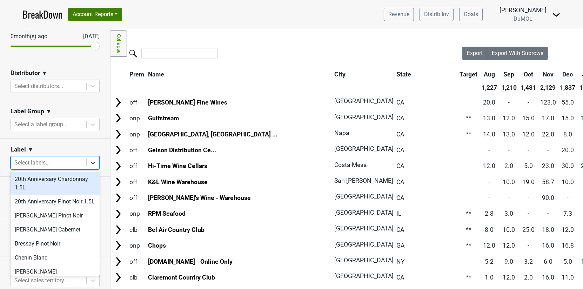
click at [92, 162] on icon at bounding box center [93, 163] width 4 height 2
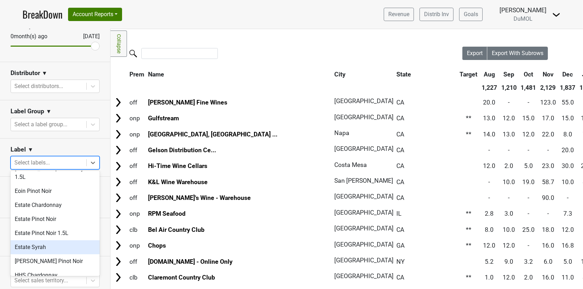
scroll to position [131, 0]
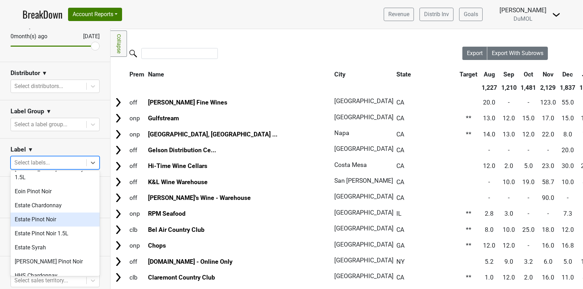
click at [52, 213] on div "Estate Pinot Noir" at bounding box center [55, 220] width 89 height 14
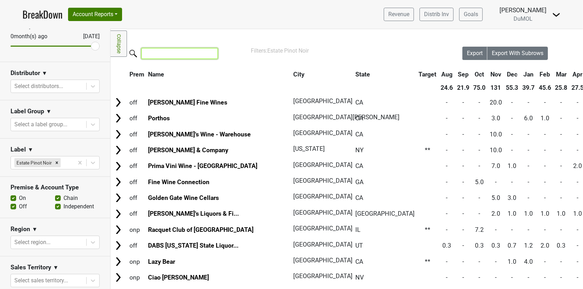
click at [169, 58] on input "search" at bounding box center [179, 53] width 76 height 11
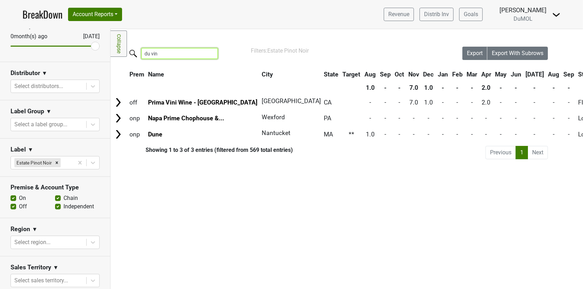
click at [169, 56] on input "du vin" at bounding box center [179, 53] width 76 height 11
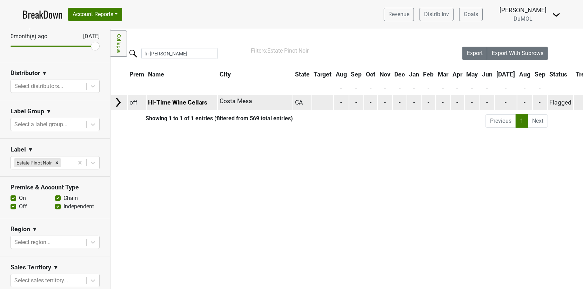
click at [115, 103] on img at bounding box center [118, 102] width 11 height 11
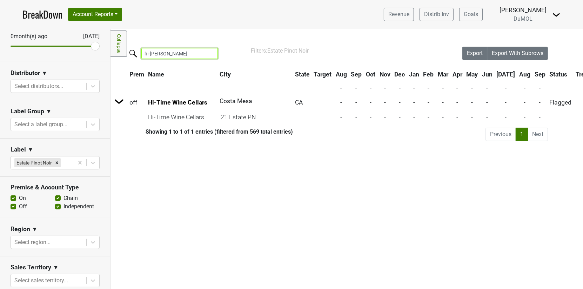
click at [175, 52] on input "hi-tim" at bounding box center [179, 53] width 76 height 11
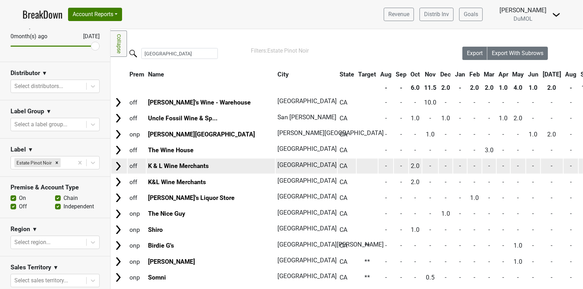
click at [120, 166] on img at bounding box center [118, 166] width 11 height 11
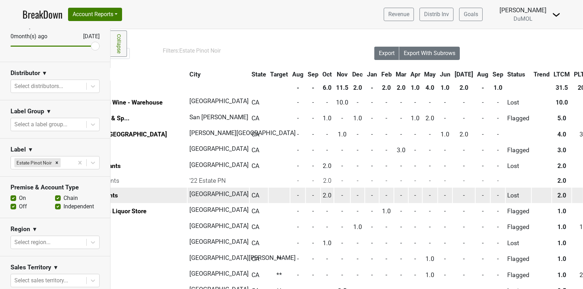
scroll to position [0, 0]
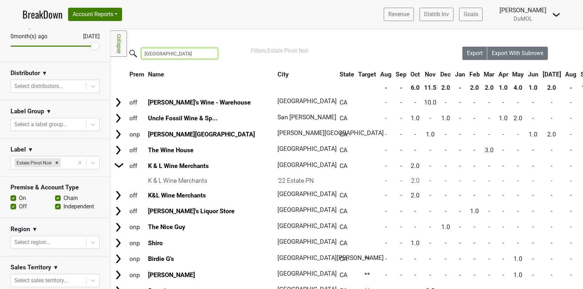
click at [176, 55] on input "los angeles" at bounding box center [179, 53] width 76 height 11
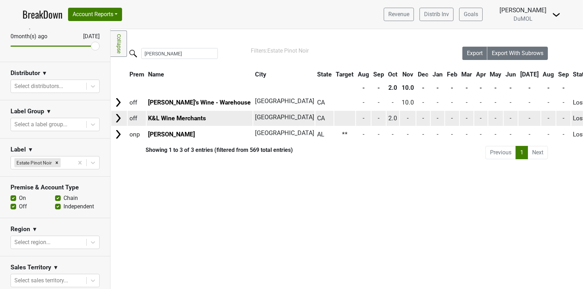
click at [116, 121] on img at bounding box center [118, 118] width 11 height 11
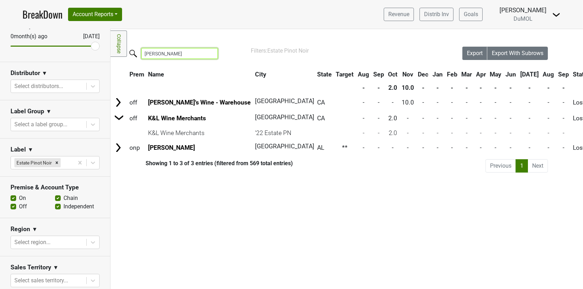
click at [153, 49] on input "culver" at bounding box center [179, 53] width 76 height 11
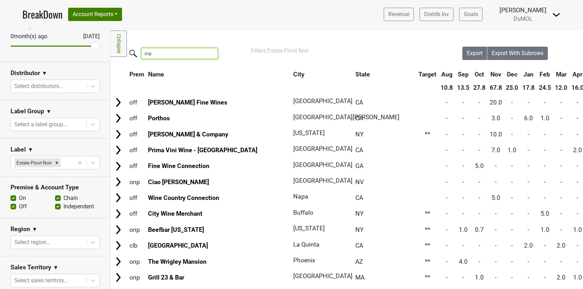
type input "m"
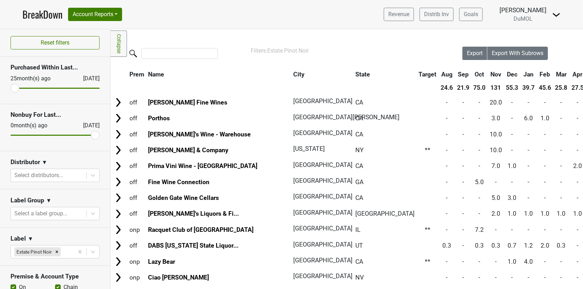
scroll to position [89, 0]
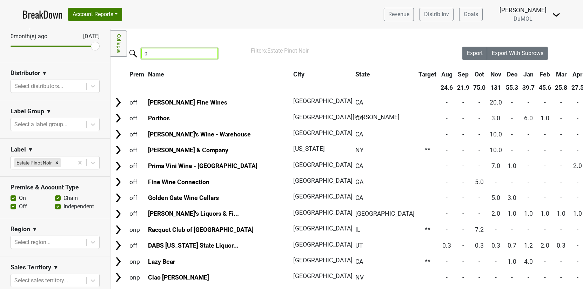
click at [158, 53] on input "0" at bounding box center [179, 53] width 76 height 11
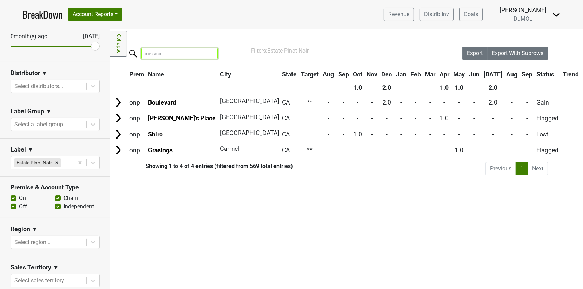
click at [173, 55] on input "mission" at bounding box center [179, 53] width 76 height 11
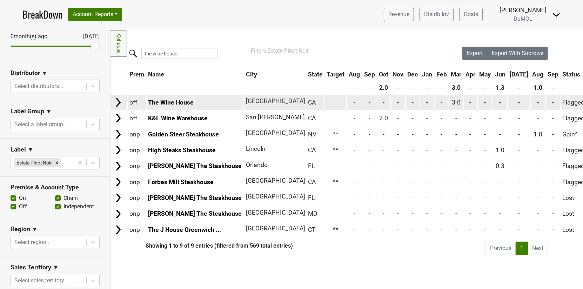
click at [118, 98] on img at bounding box center [118, 102] width 11 height 11
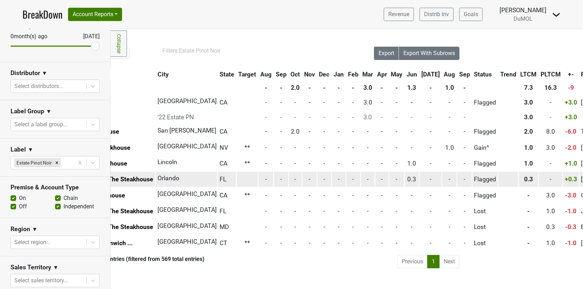
scroll to position [0, 0]
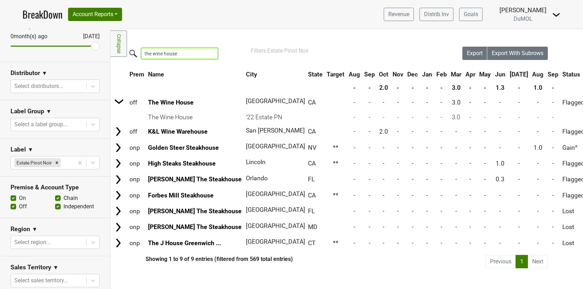
click at [171, 55] on input "the wine house" at bounding box center [179, 53] width 76 height 11
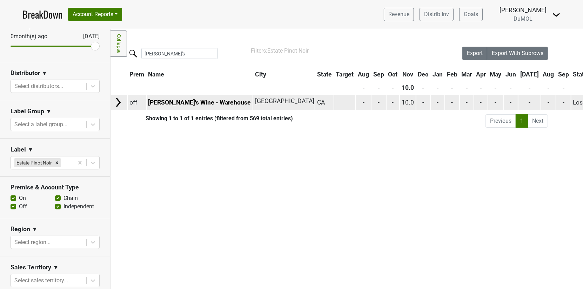
click at [121, 102] on img at bounding box center [118, 102] width 11 height 11
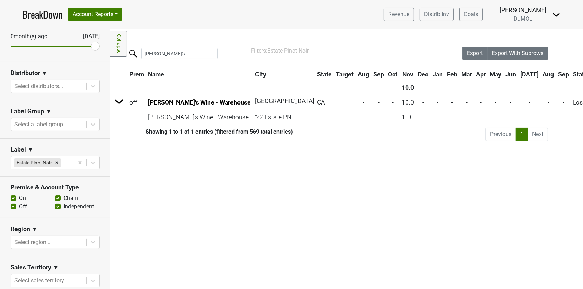
click at [190, 52] on input "[PERSON_NAME]'s" at bounding box center [179, 53] width 76 height 11
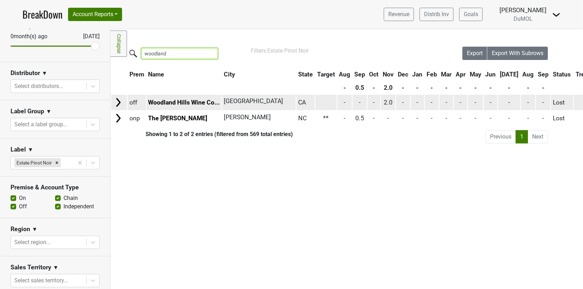
type input "woodland"
click at [121, 102] on img at bounding box center [118, 102] width 11 height 11
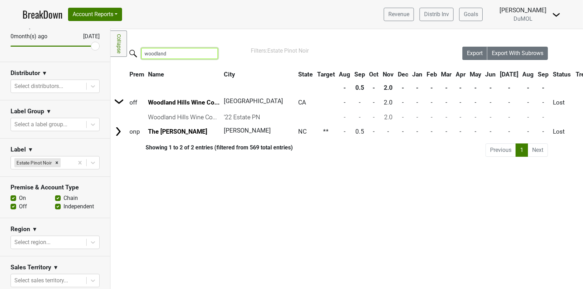
click at [180, 50] on input "woodland" at bounding box center [179, 53] width 76 height 11
click at [58, 160] on icon "Remove Estate Pinot Noir" at bounding box center [56, 162] width 5 height 5
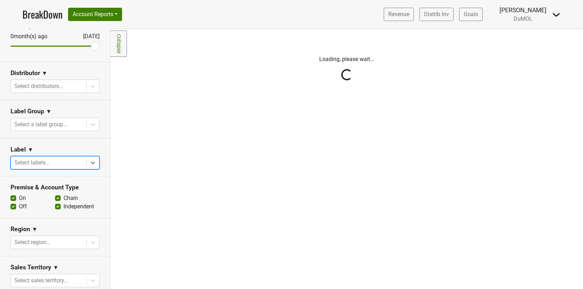
type input "p"
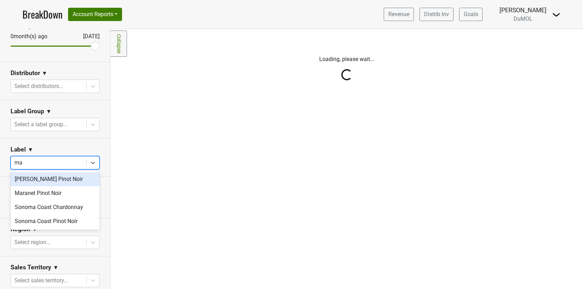
type input "mac"
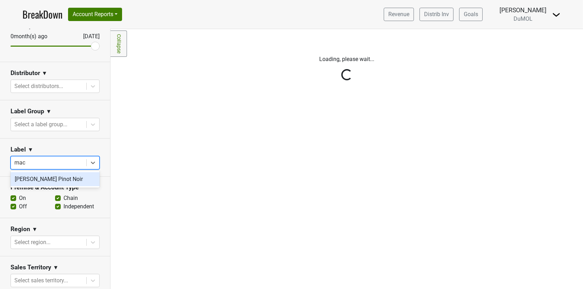
click at [48, 174] on div "[PERSON_NAME] Pinot Noir" at bounding box center [55, 179] width 89 height 14
click at [50, 179] on div "Reset filters Purchased Within Last... [DATE] [DATE] Nonbuy For Last... [DATE] …" at bounding box center [55, 159] width 110 height 260
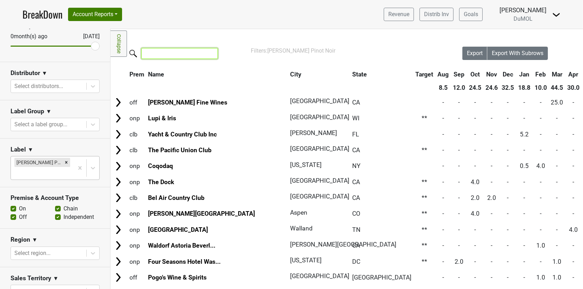
click at [158, 55] on input "search" at bounding box center [179, 53] width 76 height 11
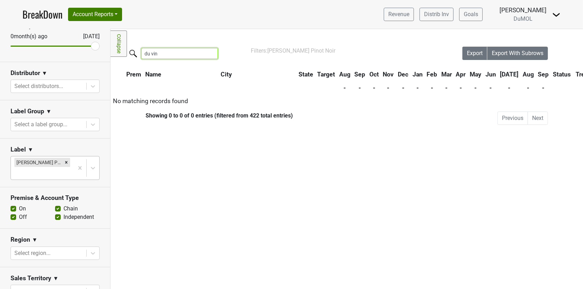
click at [172, 49] on input "du vin" at bounding box center [179, 53] width 76 height 11
click at [203, 56] on input "hi times" at bounding box center [179, 53] width 76 height 11
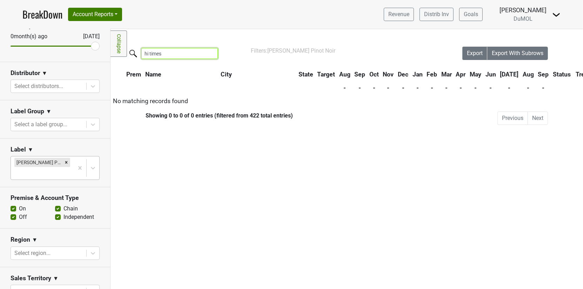
click at [203, 56] on input "hi times" at bounding box center [179, 53] width 76 height 11
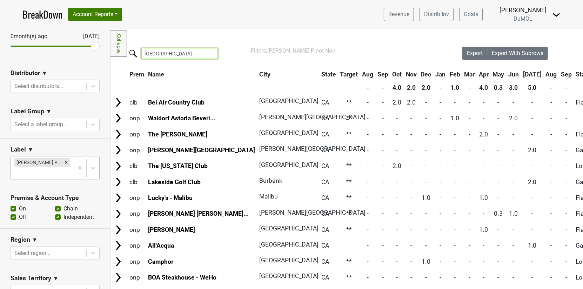
click at [170, 54] on input "[GEOGRAPHIC_DATA]" at bounding box center [179, 53] width 76 height 11
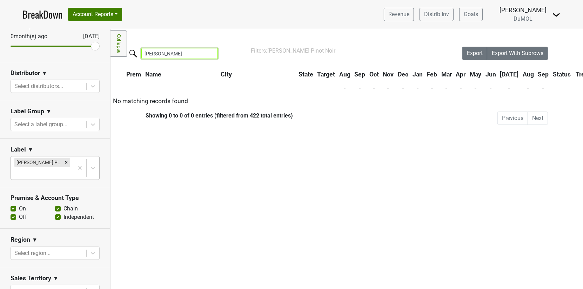
click at [175, 49] on input "[PERSON_NAME]" at bounding box center [179, 53] width 76 height 11
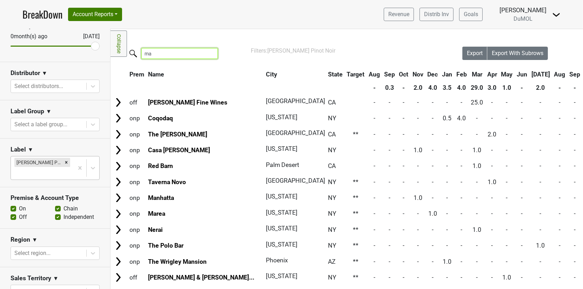
type input "m"
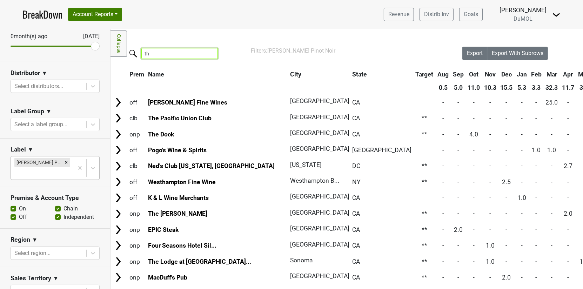
type input "t"
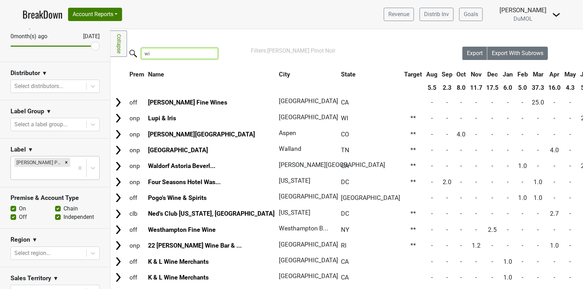
type input "w"
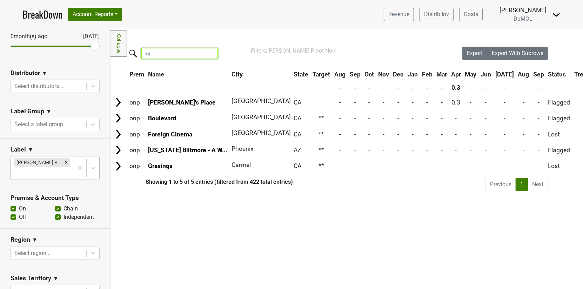
type input "m"
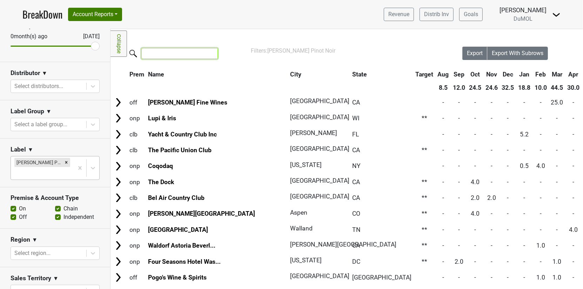
type input "t"
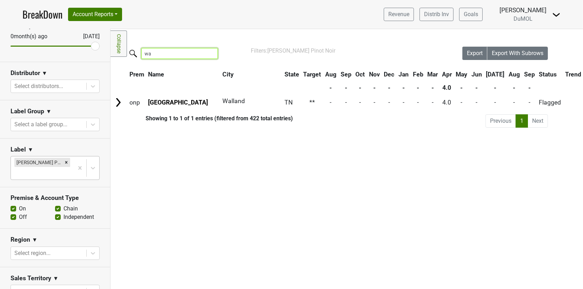
type input "w"
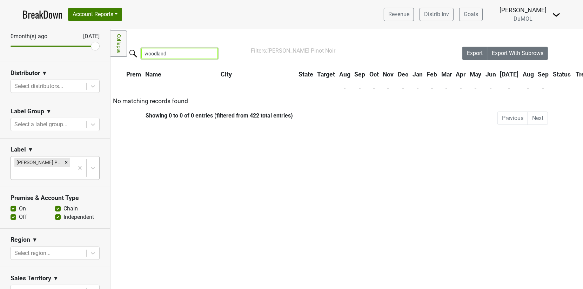
type input "woodland"
click at [64, 160] on icon "Remove MacIntyre Pinot Noir" at bounding box center [66, 162] width 5 height 5
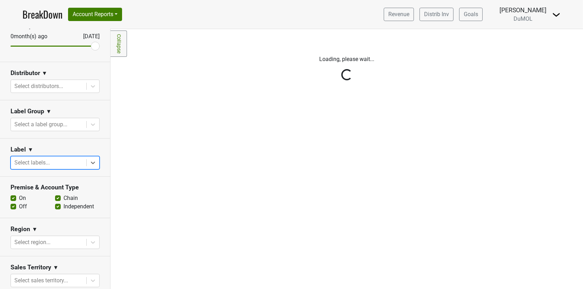
click at [71, 161] on div "Reset filters Purchased Within Last... [DATE] [DATE] Nonbuy For Last... [DATE] …" at bounding box center [55, 159] width 110 height 260
click at [87, 160] on div "Reset filters Purchased Within Last... [DATE] [DATE] Nonbuy For Last... [DATE] …" at bounding box center [55, 159] width 110 height 260
click at [90, 160] on div "Reset filters Purchased Within Last... [DATE] [DATE] Nonbuy For Last... [DATE] …" at bounding box center [55, 159] width 110 height 260
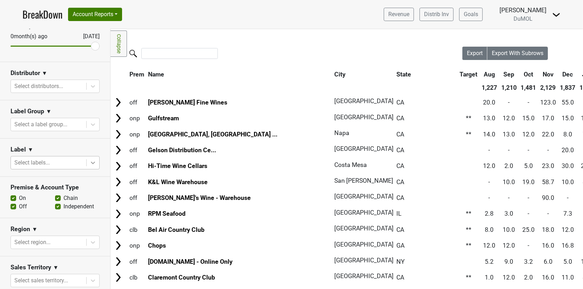
click at [90, 160] on icon at bounding box center [92, 162] width 7 height 7
click at [52, 159] on div at bounding box center [48, 163] width 68 height 10
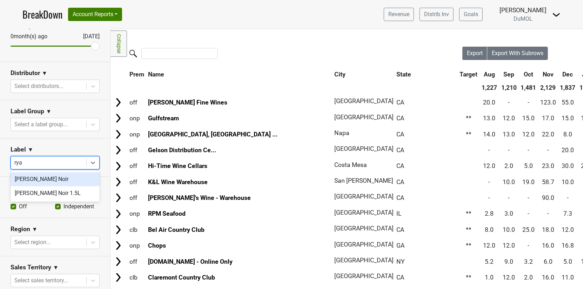
type input "[PERSON_NAME]"
click at [43, 177] on div "[PERSON_NAME] Noir" at bounding box center [55, 179] width 89 height 14
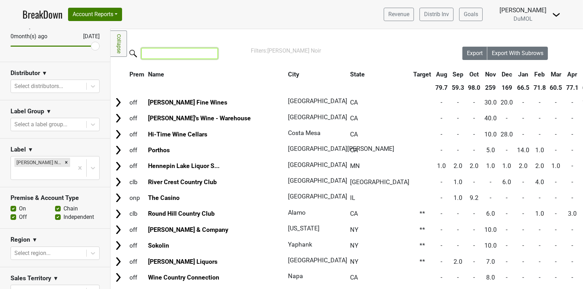
click at [182, 54] on input "search" at bounding box center [179, 53] width 76 height 11
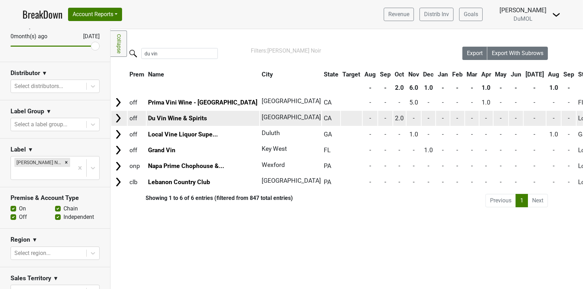
click at [116, 118] on img at bounding box center [118, 118] width 11 height 11
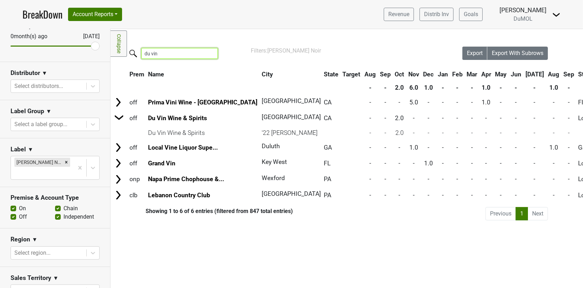
click at [180, 55] on input "du vin" at bounding box center [179, 53] width 76 height 11
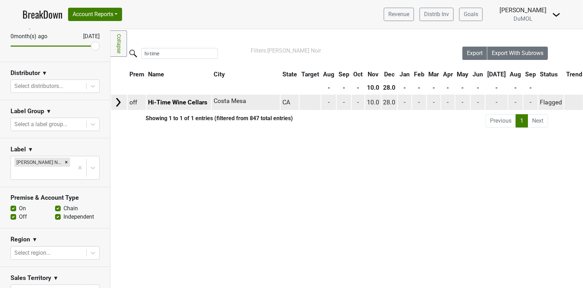
click at [119, 101] on img at bounding box center [118, 102] width 11 height 11
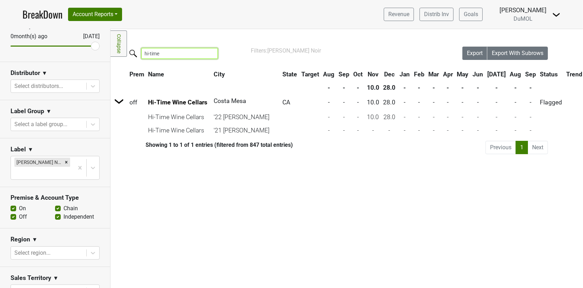
click at [183, 51] on input "hi-time" at bounding box center [179, 53] width 76 height 11
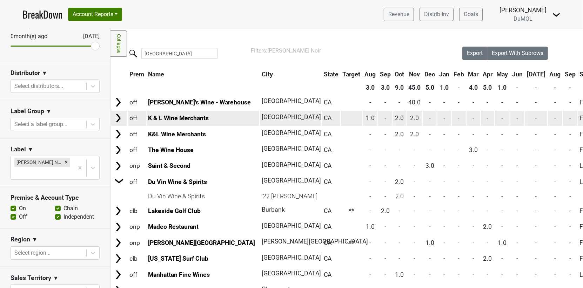
click at [123, 117] on img at bounding box center [118, 118] width 11 height 11
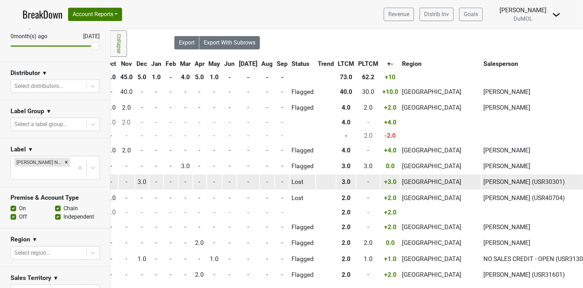
scroll to position [11, 0]
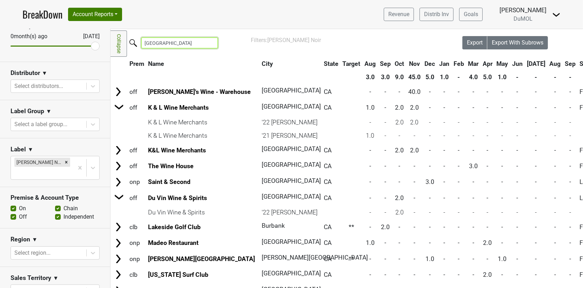
click at [183, 43] on input "[GEOGRAPHIC_DATA]" at bounding box center [179, 43] width 76 height 11
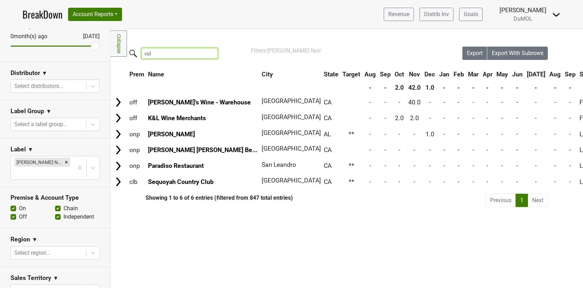
scroll to position [0, 0]
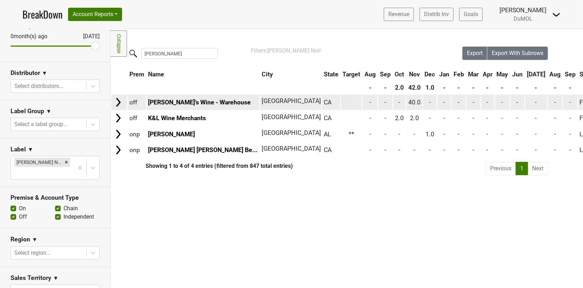
click at [121, 101] on img at bounding box center [118, 102] width 11 height 11
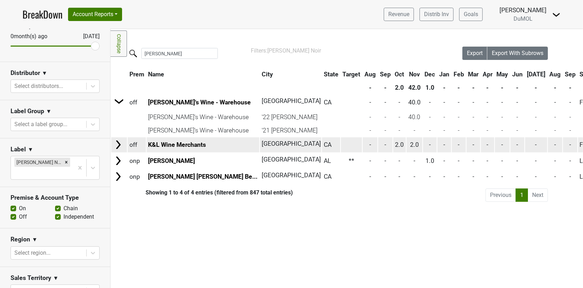
click at [122, 143] on img at bounding box center [118, 145] width 11 height 11
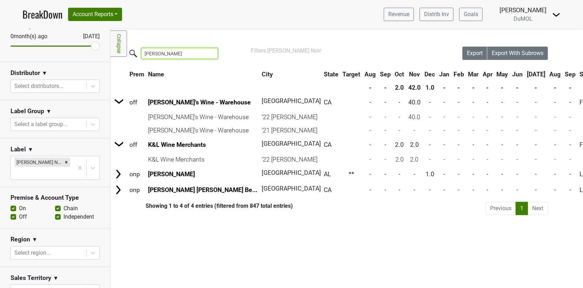
click at [179, 54] on input "culver" at bounding box center [179, 53] width 76 height 11
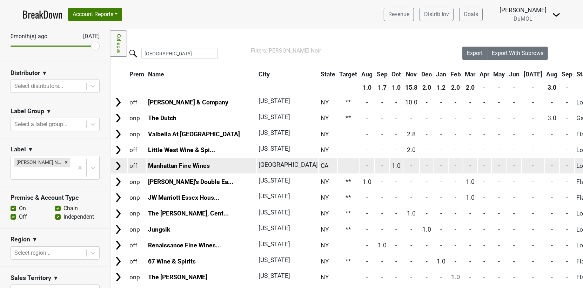
click at [119, 167] on img at bounding box center [118, 166] width 11 height 11
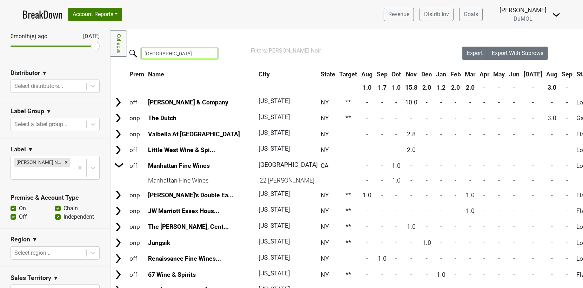
click at [188, 52] on input "manhattan" at bounding box center [179, 53] width 76 height 11
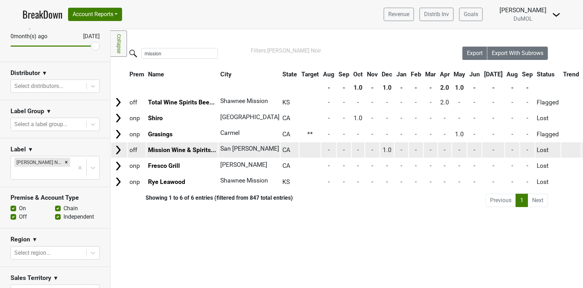
click at [118, 150] on img at bounding box center [118, 150] width 11 height 11
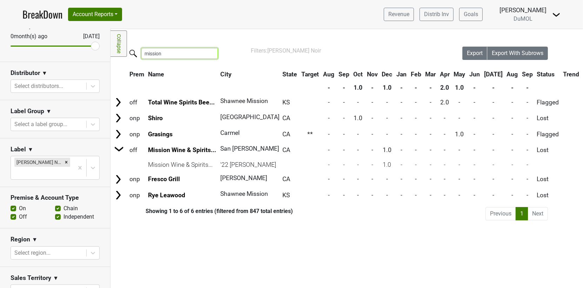
click at [193, 57] on input "mission" at bounding box center [179, 53] width 76 height 11
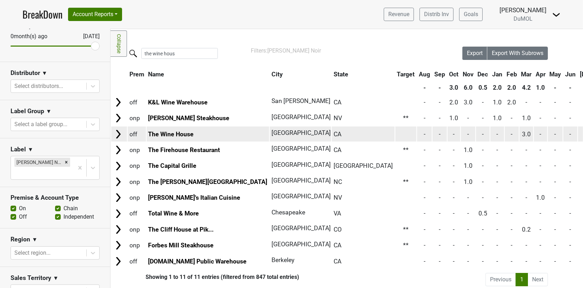
click at [119, 134] on img at bounding box center [118, 134] width 11 height 11
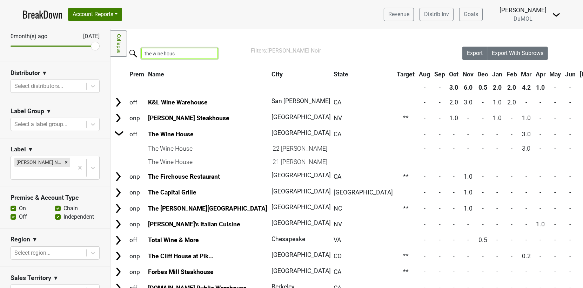
click at [197, 56] on input "the wine hous" at bounding box center [179, 53] width 76 height 11
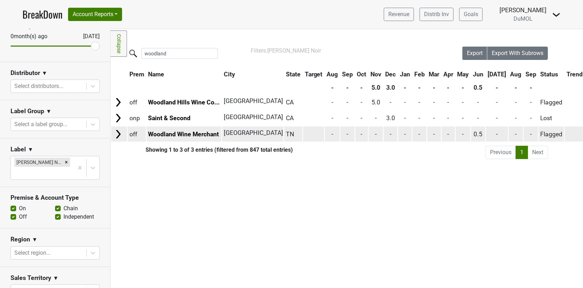
click at [121, 134] on img at bounding box center [118, 134] width 11 height 11
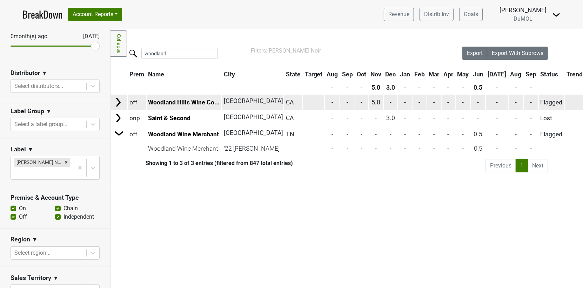
click at [122, 105] on img at bounding box center [118, 102] width 11 height 11
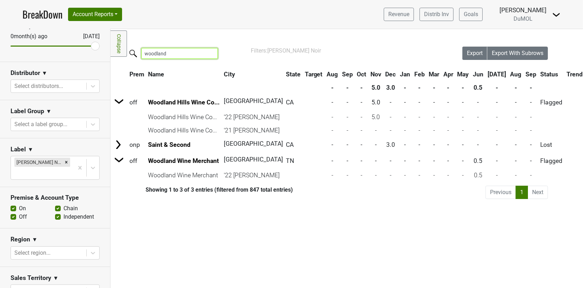
click at [169, 53] on input "woodland" at bounding box center [179, 53] width 76 height 11
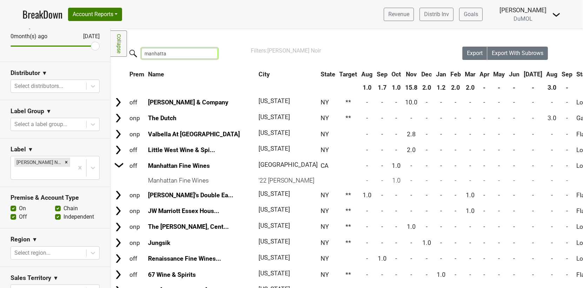
type input "manhattan"
click at [62, 163] on div "Remove Ryan Pinot Noir" at bounding box center [66, 162] width 8 height 9
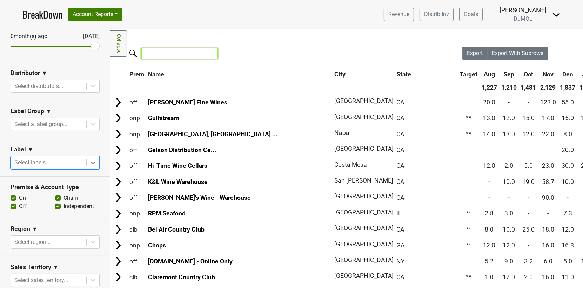
click at [168, 57] on input "search" at bounding box center [179, 53] width 76 height 11
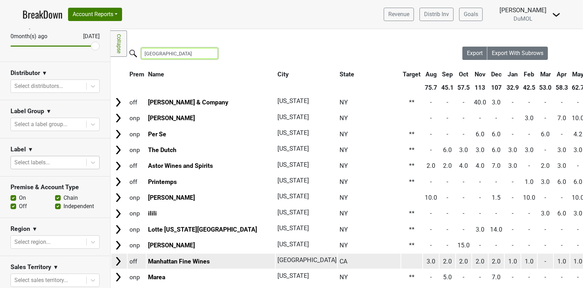
type input "manhattan"
click at [116, 259] on img at bounding box center [118, 261] width 11 height 11
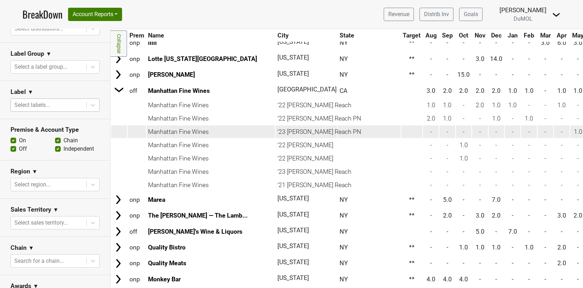
scroll to position [152, 0]
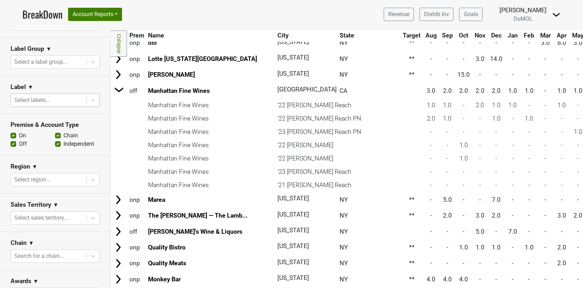
click at [59, 101] on div at bounding box center [48, 100] width 68 height 10
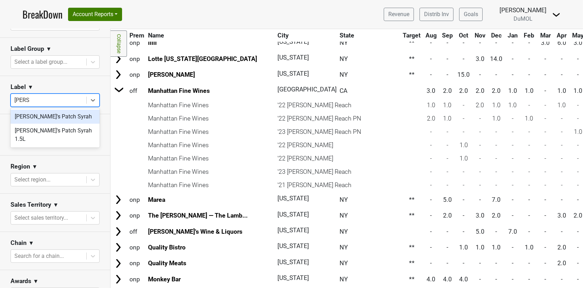
type input "eddi"
click at [55, 116] on div "[PERSON_NAME]'s Patch Syrah" at bounding box center [55, 117] width 89 height 14
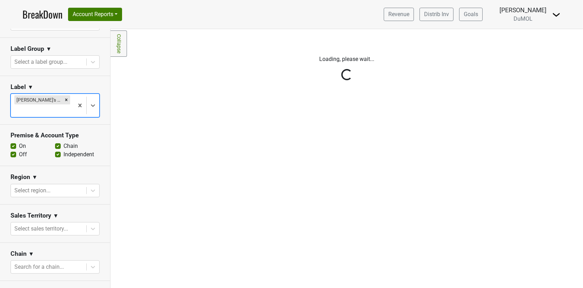
scroll to position [0, 0]
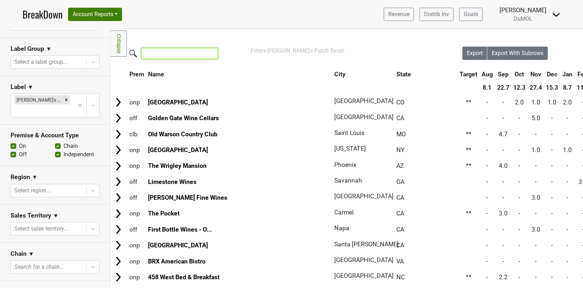
click at [207, 56] on input "search" at bounding box center [179, 53] width 76 height 11
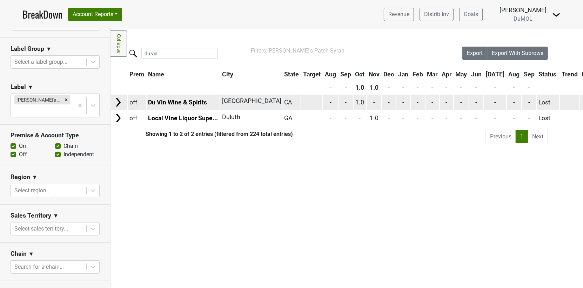
click at [121, 101] on img at bounding box center [118, 102] width 11 height 11
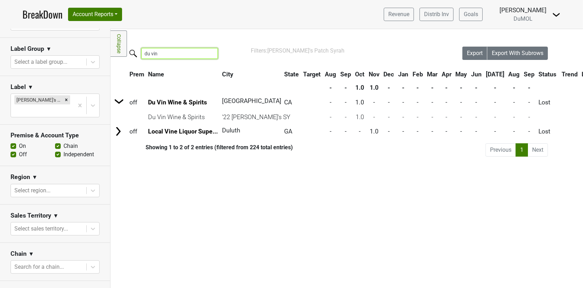
click at [193, 54] on input "du vin" at bounding box center [179, 53] width 76 height 11
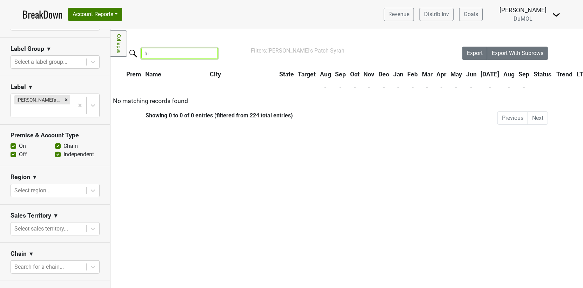
type input "h"
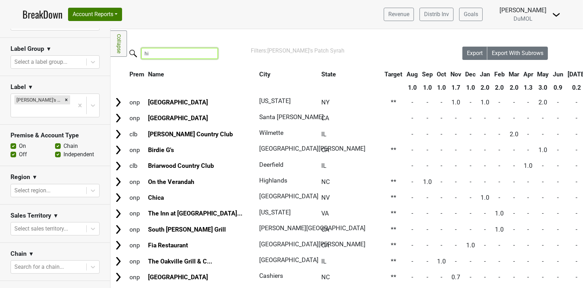
click at [170, 54] on input "hi" at bounding box center [179, 53] width 76 height 11
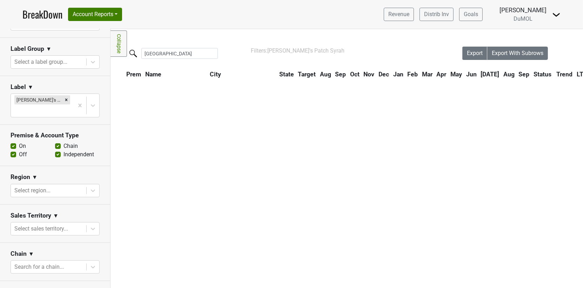
click img
click at [176, 57] on input "los angeles" at bounding box center [179, 53] width 76 height 11
click img
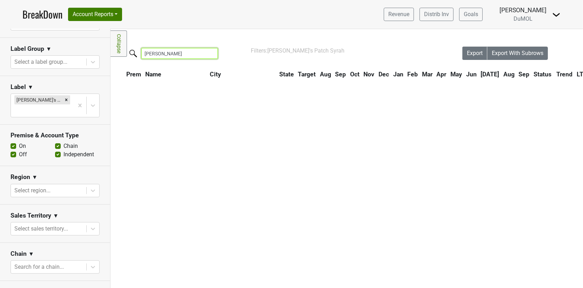
click at [185, 50] on input "culver" at bounding box center [179, 53] width 76 height 11
type input "[PERSON_NAME]"
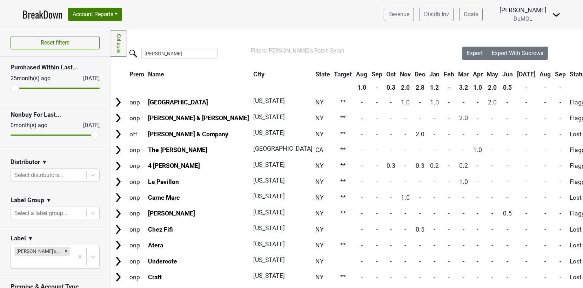
scroll to position [152, 0]
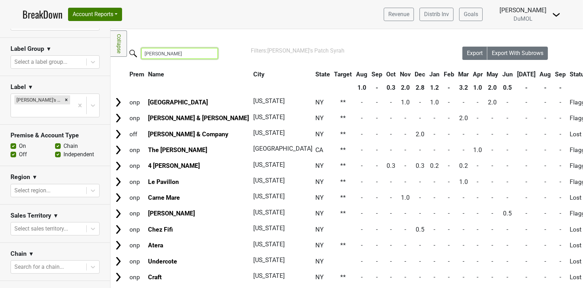
click at [177, 55] on input "[PERSON_NAME]" at bounding box center [179, 53] width 76 height 11
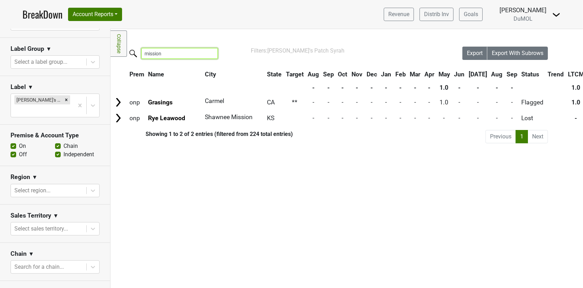
click at [174, 50] on input "mission" at bounding box center [179, 53] width 76 height 11
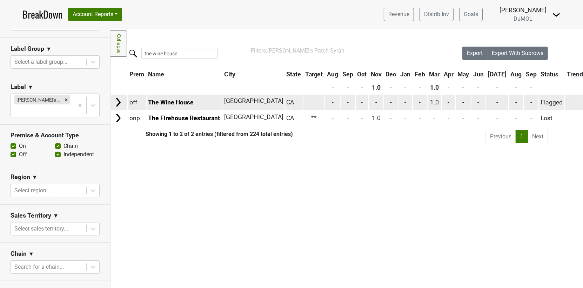
click at [116, 104] on img at bounding box center [118, 102] width 11 height 11
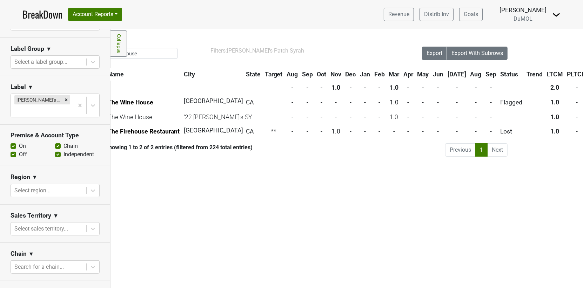
scroll to position [0, 0]
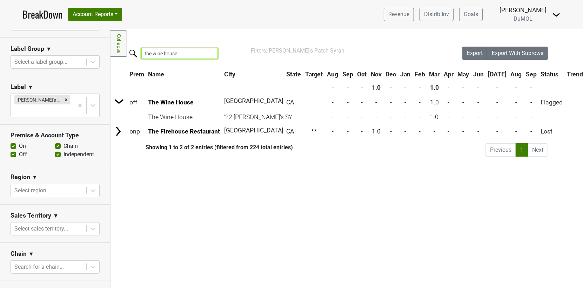
click at [187, 50] on input "the wine house" at bounding box center [179, 53] width 76 height 11
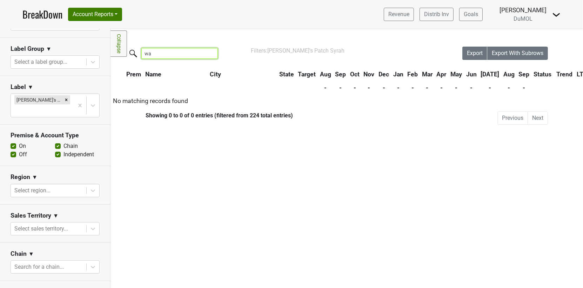
type input "w"
click at [168, 56] on input "wall" at bounding box center [179, 53] width 76 height 11
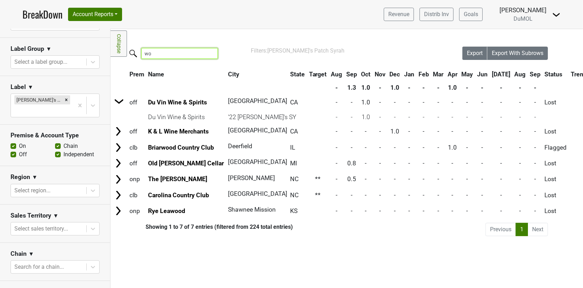
type input "w"
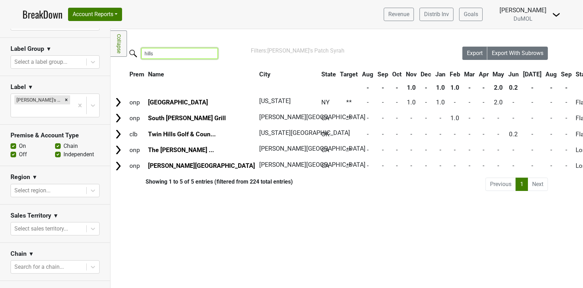
type input "hills"
click at [65, 99] on icon "Remove Eddie's Patch Syrah" at bounding box center [66, 100] width 2 height 2
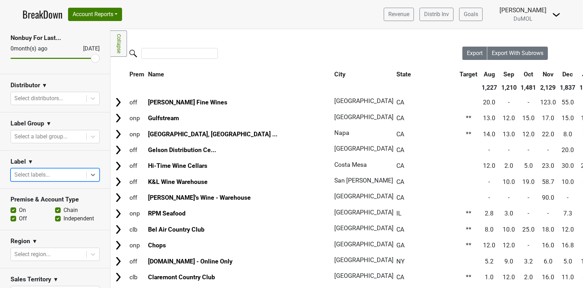
scroll to position [62, 0]
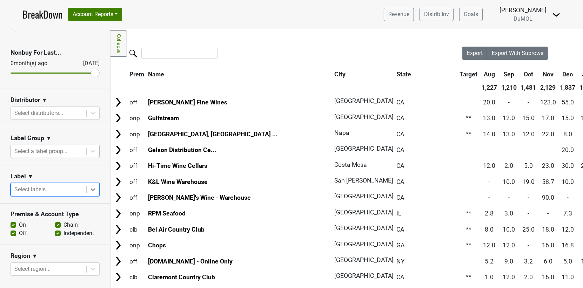
click at [60, 153] on div at bounding box center [48, 152] width 68 height 10
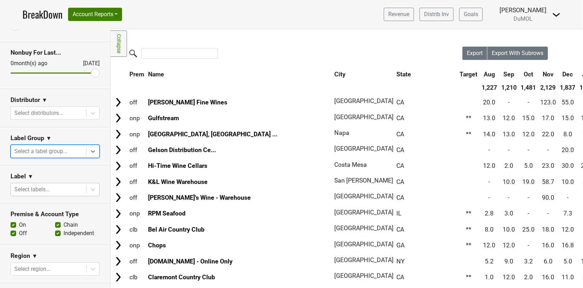
click at [60, 153] on div at bounding box center [48, 152] width 68 height 10
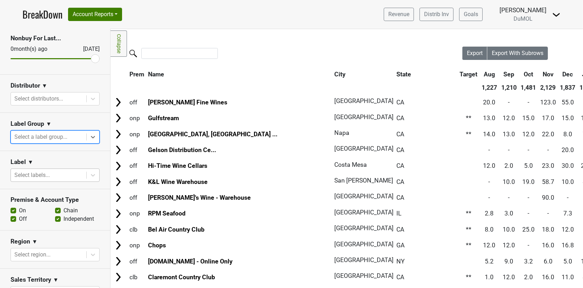
scroll to position [81, 0]
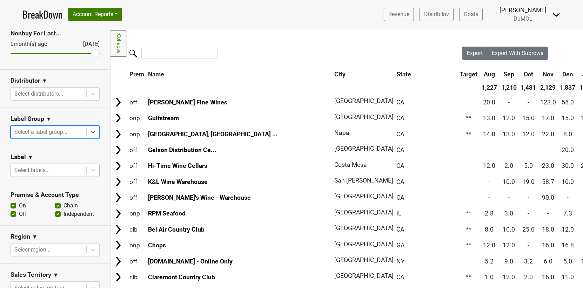
click at [52, 167] on div at bounding box center [48, 171] width 68 height 10
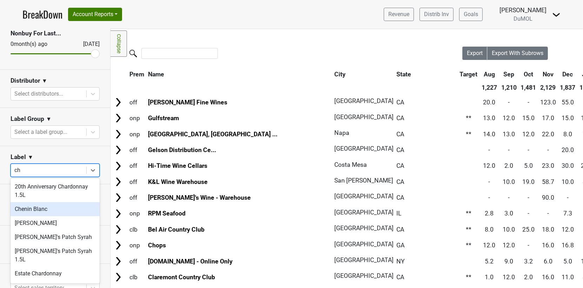
type input "c"
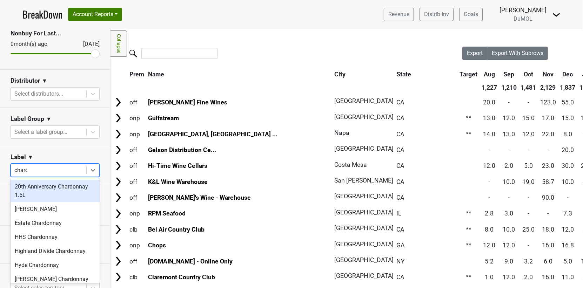
type input "chard"
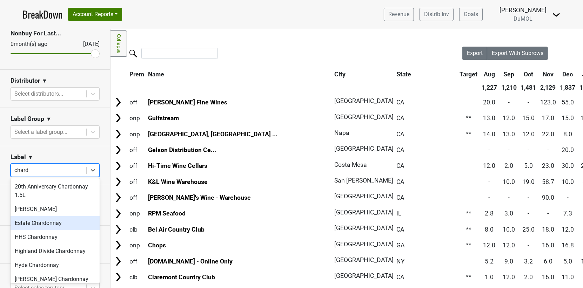
click at [43, 223] on div "Estate Chardonnay" at bounding box center [55, 223] width 89 height 14
